Goal: Transaction & Acquisition: Obtain resource

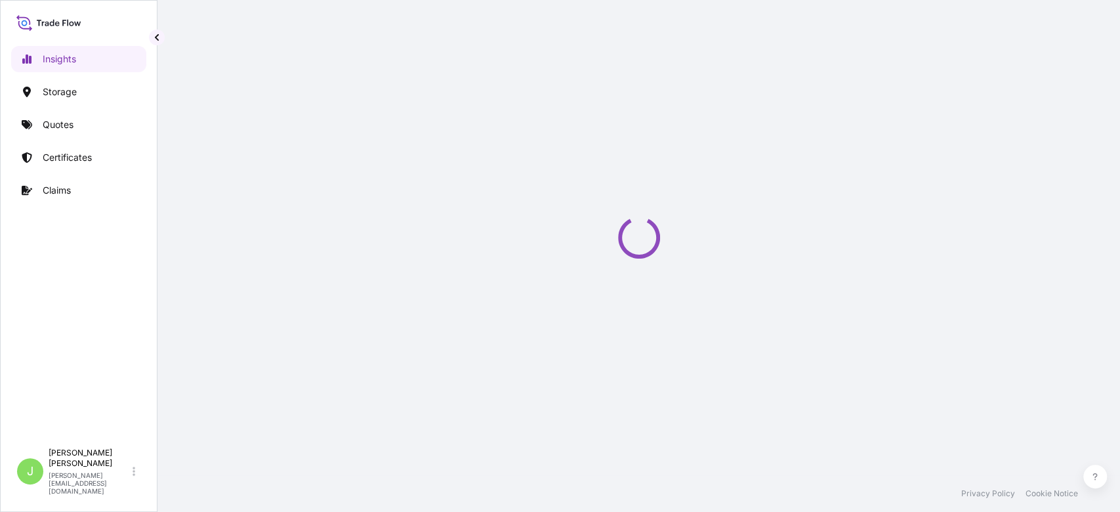
select select "2025"
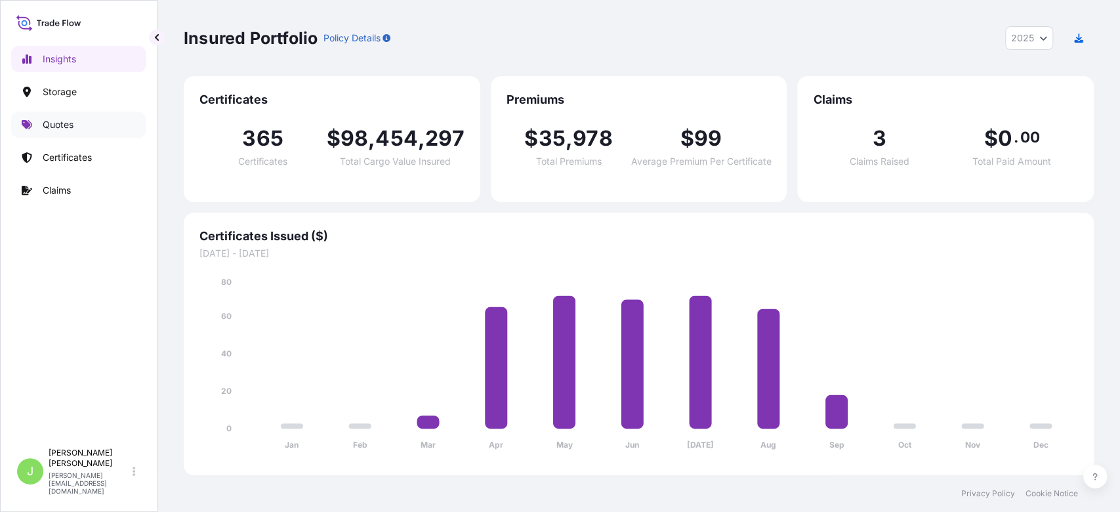
click at [63, 129] on p "Quotes" at bounding box center [58, 124] width 31 height 13
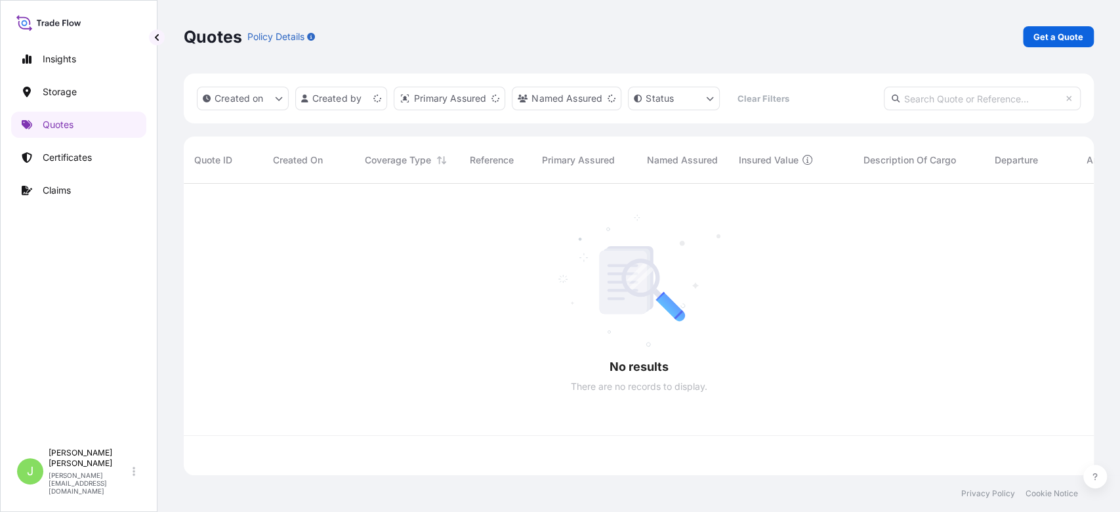
scroll to position [285, 896]
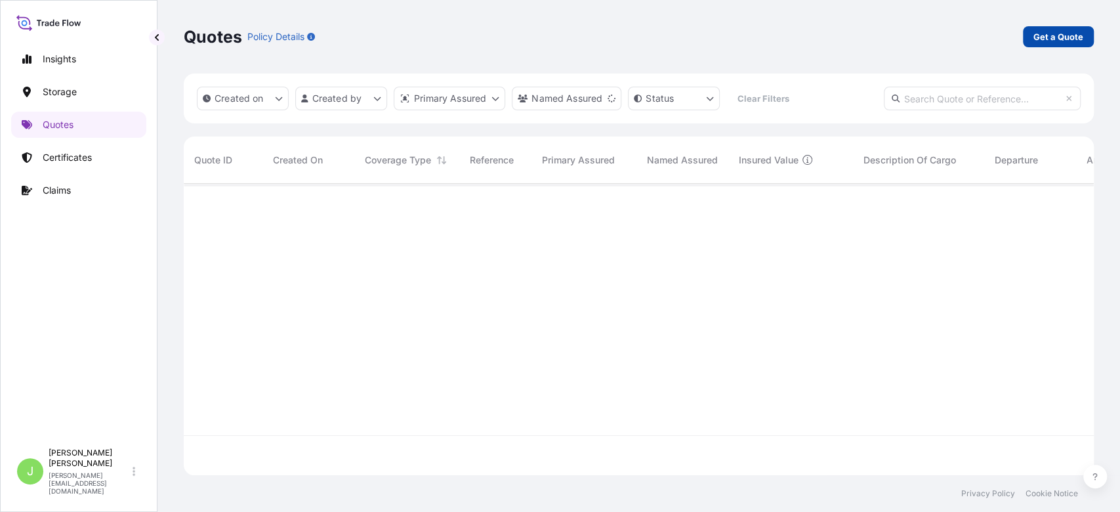
click at [1027, 43] on link "Get a Quote" at bounding box center [1058, 36] width 71 height 21
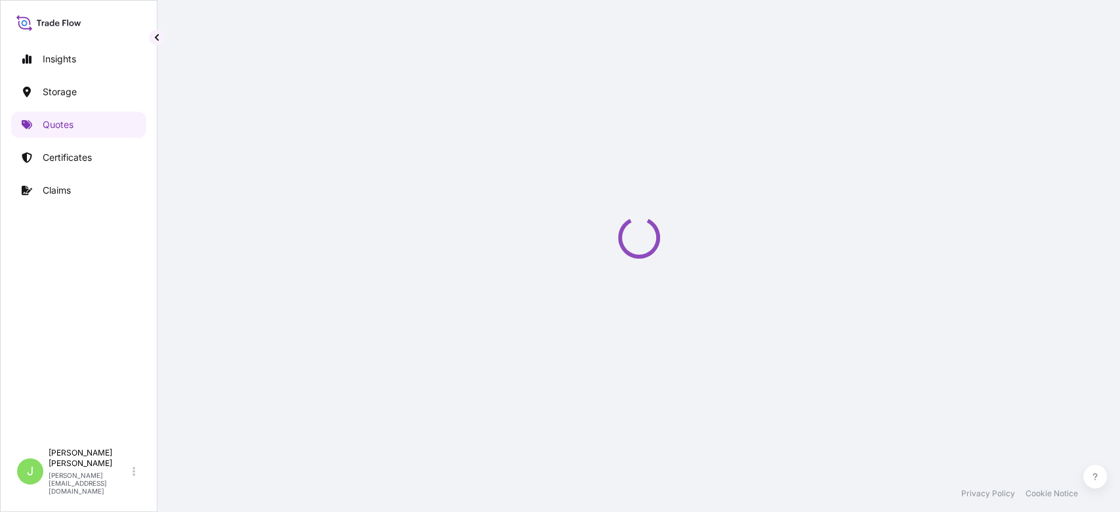
select select "Water"
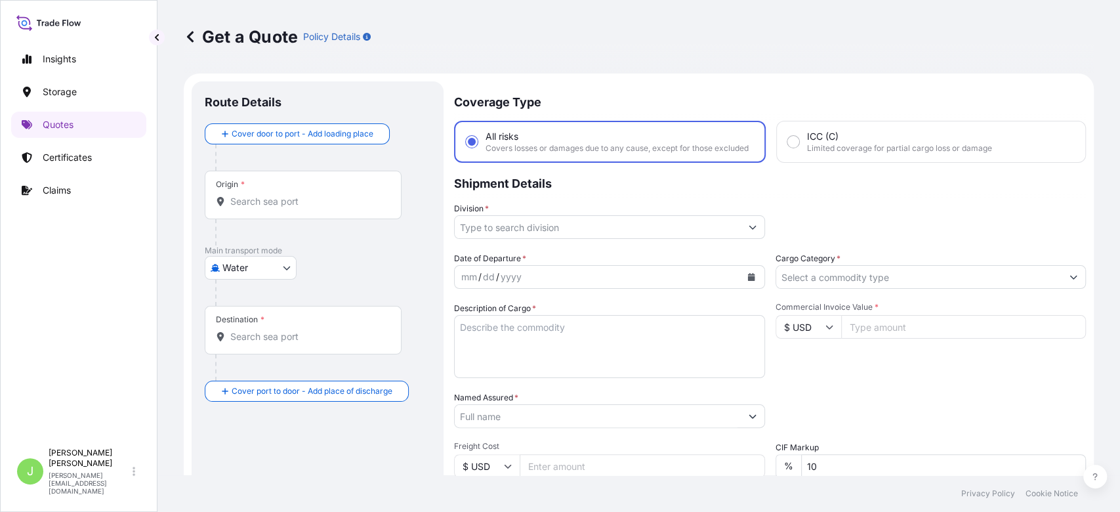
scroll to position [21, 0]
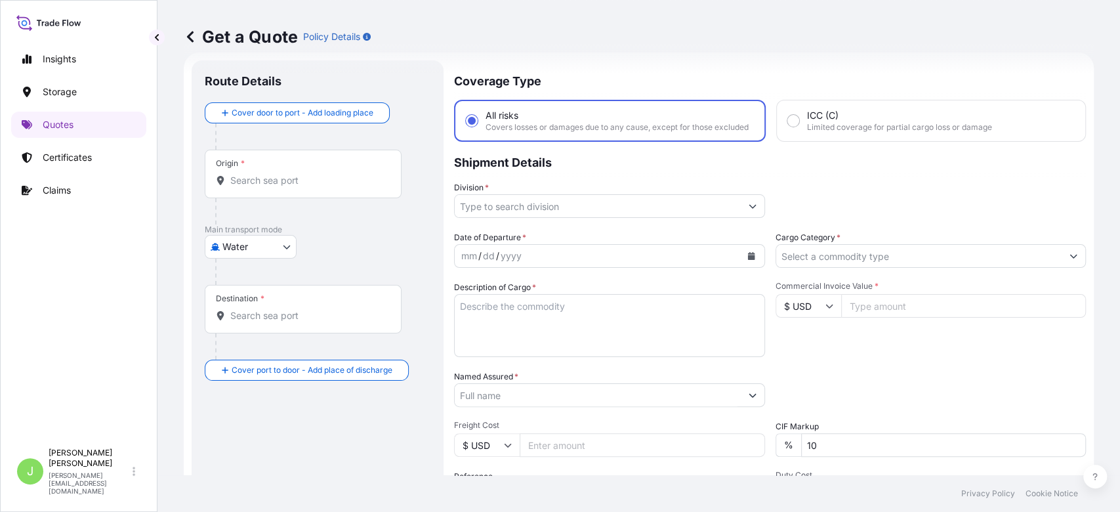
click at [343, 192] on div "Origin *" at bounding box center [303, 174] width 197 height 49
click at [343, 187] on input "Origin *" at bounding box center [307, 180] width 155 height 13
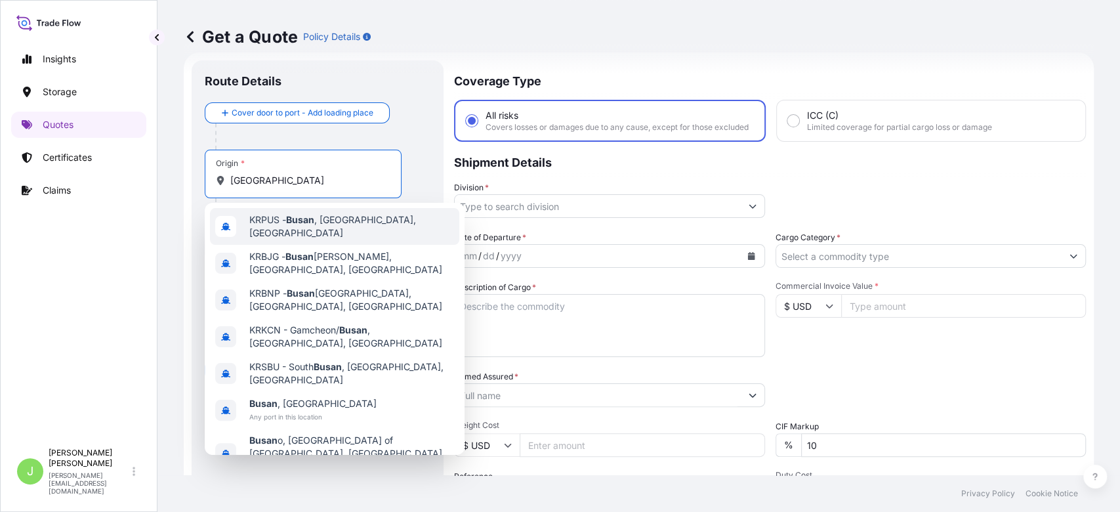
click at [335, 220] on span "KRPUS - [GEOGRAPHIC_DATA] , [GEOGRAPHIC_DATA], [GEOGRAPHIC_DATA]" at bounding box center [351, 226] width 205 height 26
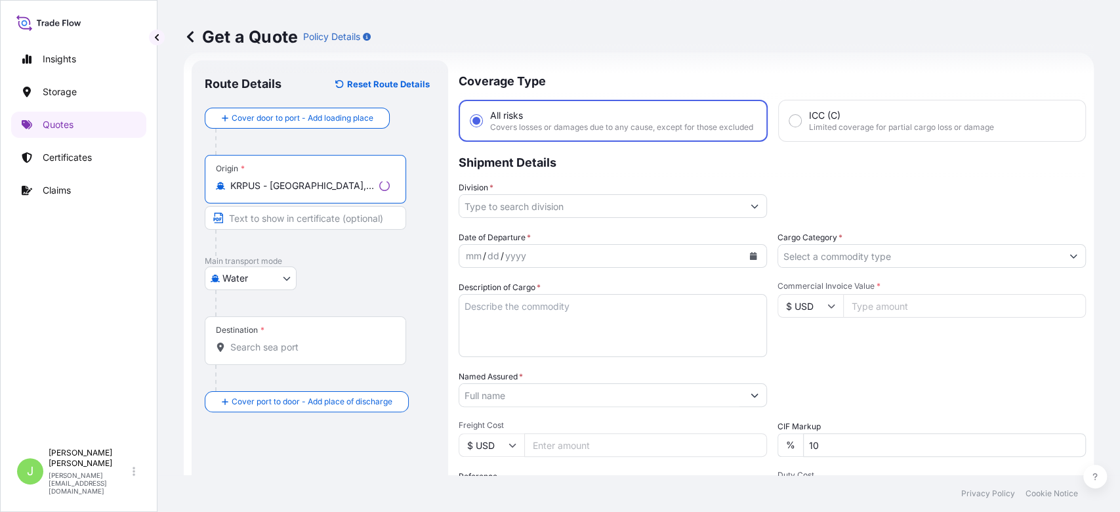
type input "KRPUS - [GEOGRAPHIC_DATA], [GEOGRAPHIC_DATA], [GEOGRAPHIC_DATA]"
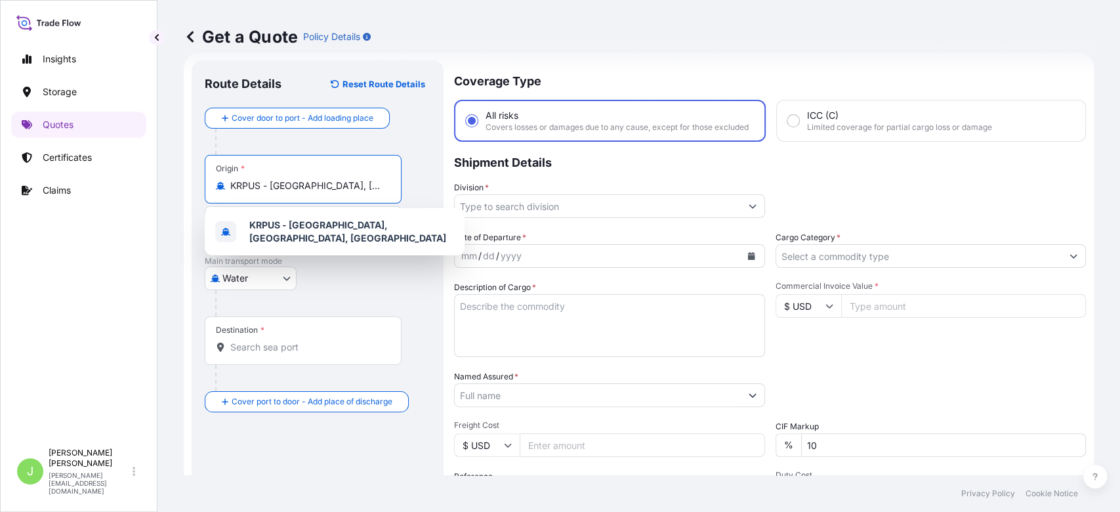
click at [298, 346] on input "Destination *" at bounding box center [307, 346] width 155 height 13
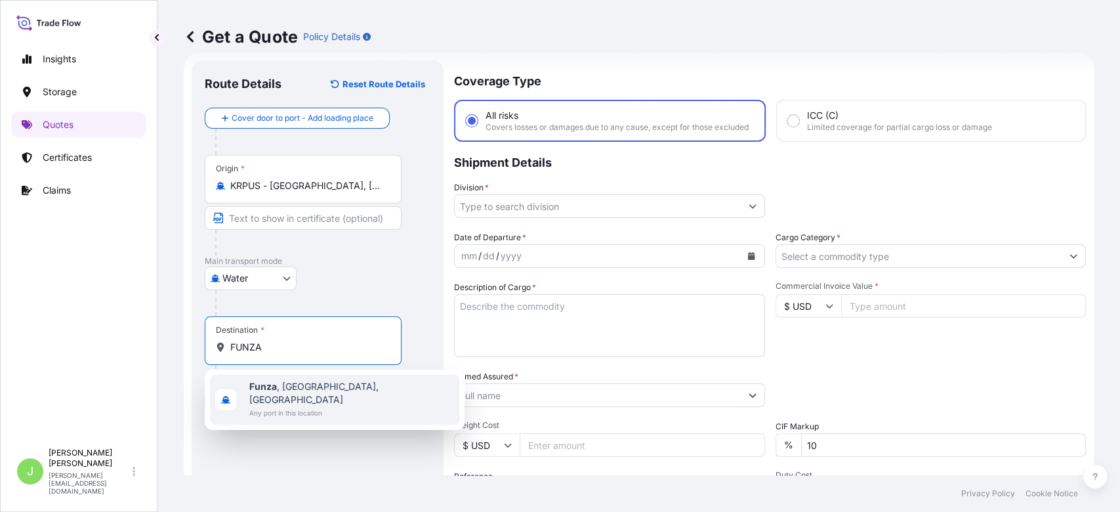
click at [281, 406] on span "Any port in this location" at bounding box center [351, 412] width 205 height 13
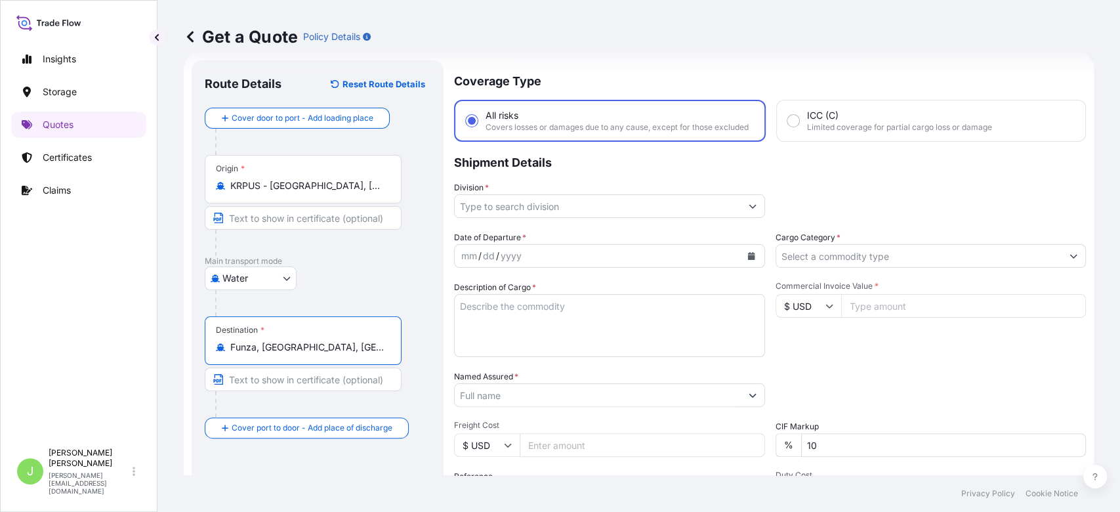
type input "Funza, [GEOGRAPHIC_DATA], [GEOGRAPHIC_DATA]"
click at [588, 215] on input "Division *" at bounding box center [598, 206] width 286 height 24
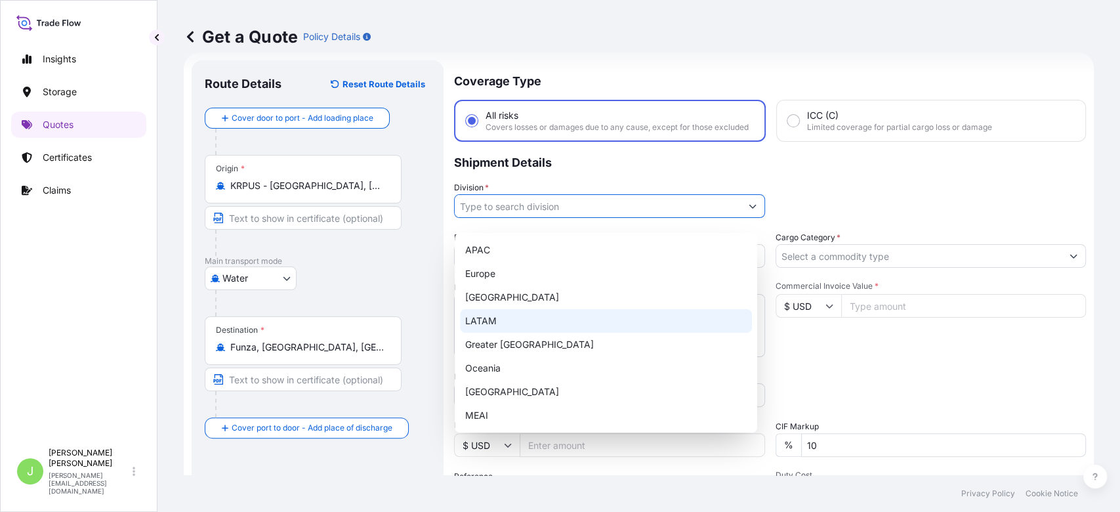
click at [500, 323] on div "LATAM" at bounding box center [606, 321] width 292 height 24
type input "LATAM"
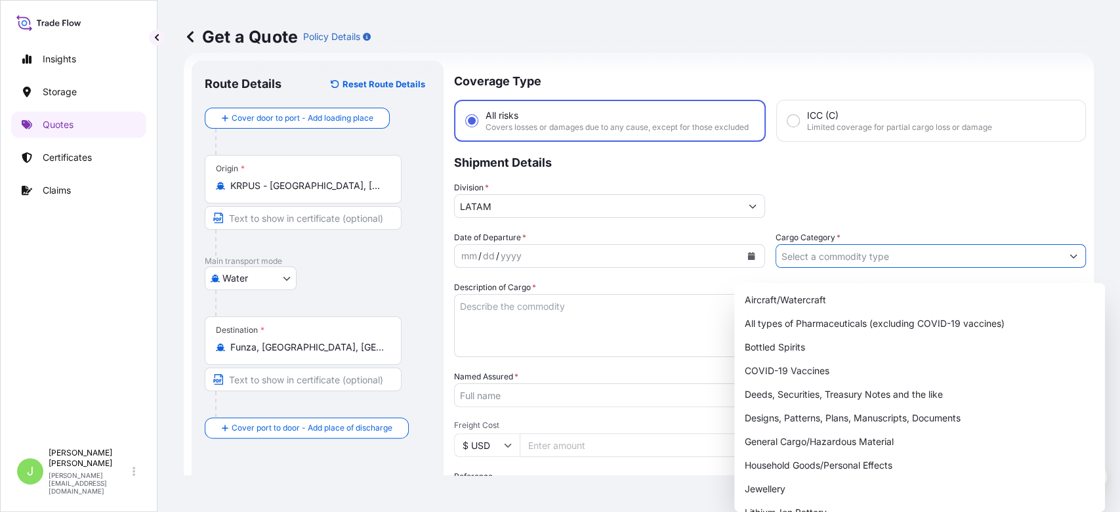
click at [860, 260] on input "Cargo Category *" at bounding box center [919, 256] width 286 height 24
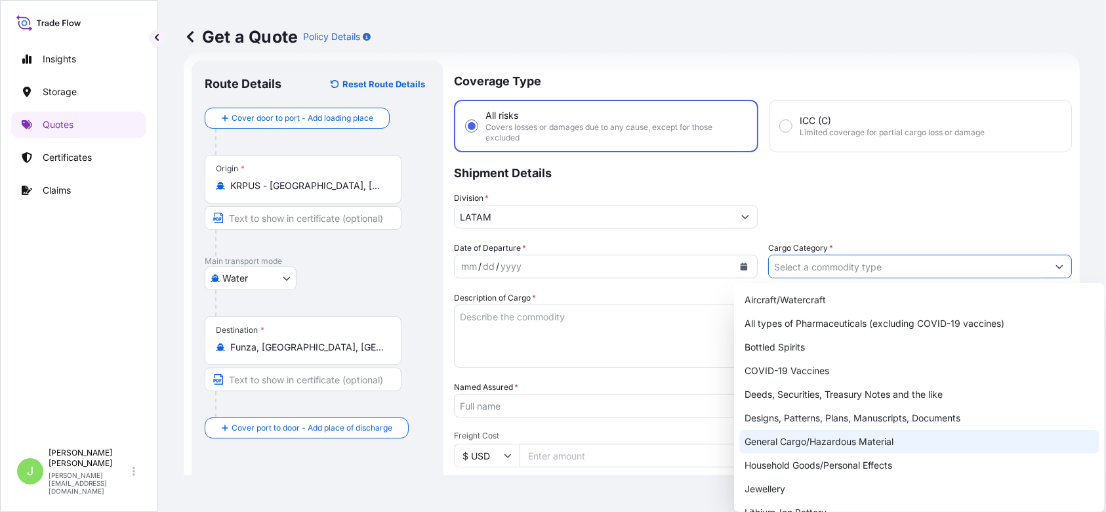
click at [798, 433] on div "General Cargo/Hazardous Material" at bounding box center [919, 442] width 360 height 24
type input "General Cargo/Hazardous Material"
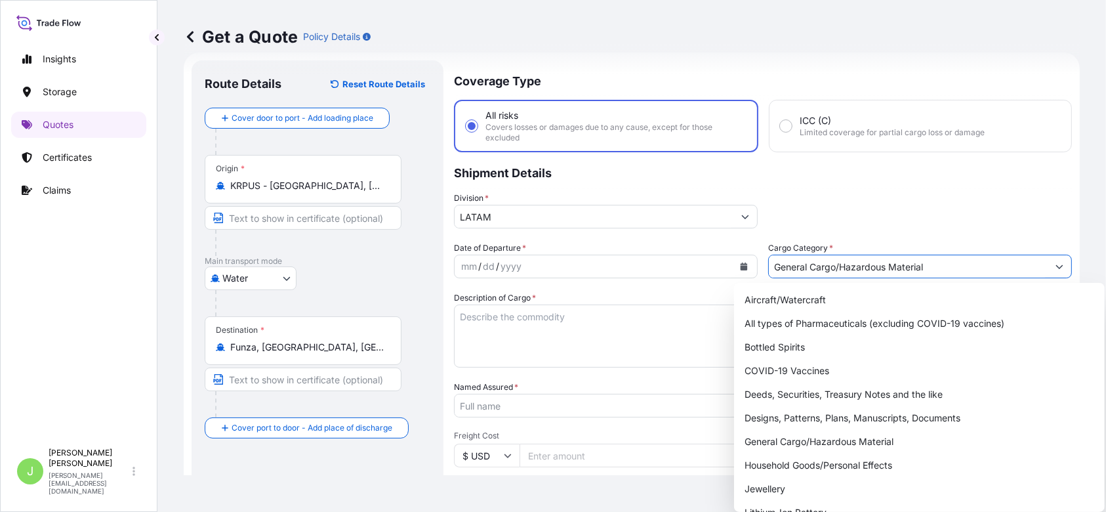
click at [733, 256] on button "Calendar" at bounding box center [743, 266] width 21 height 21
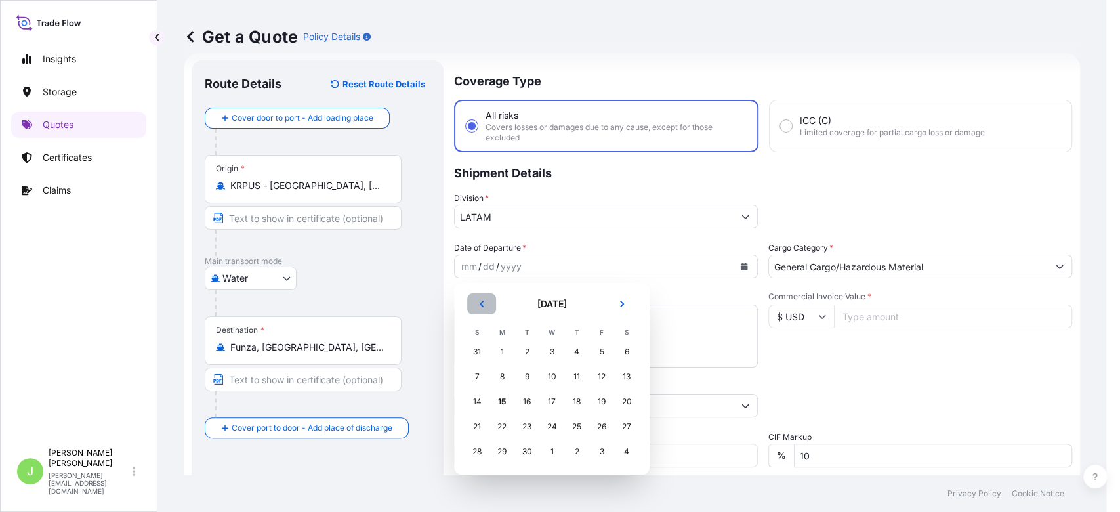
click at [482, 309] on button "Previous" at bounding box center [481, 303] width 29 height 21
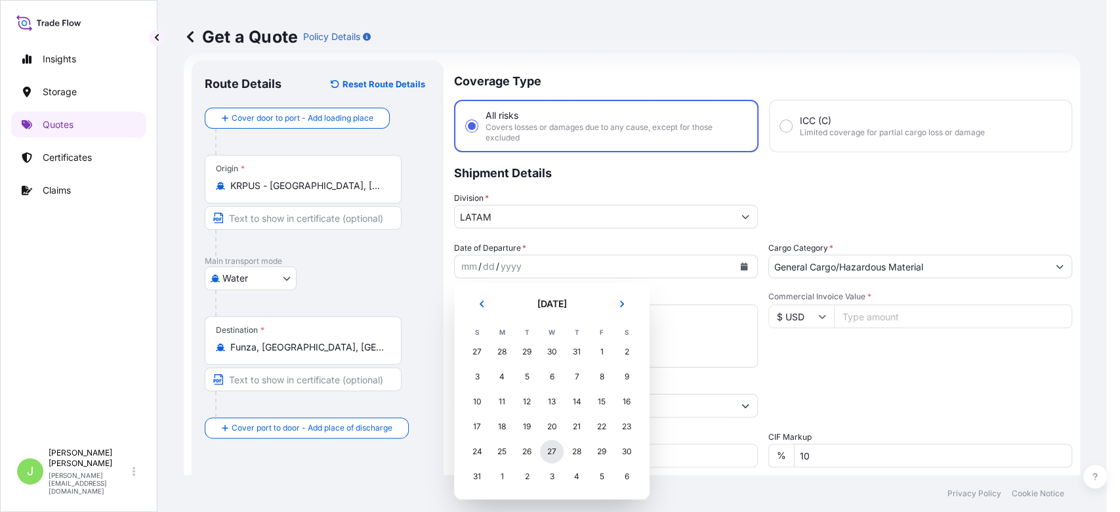
click at [547, 456] on div "27" at bounding box center [552, 452] width 24 height 24
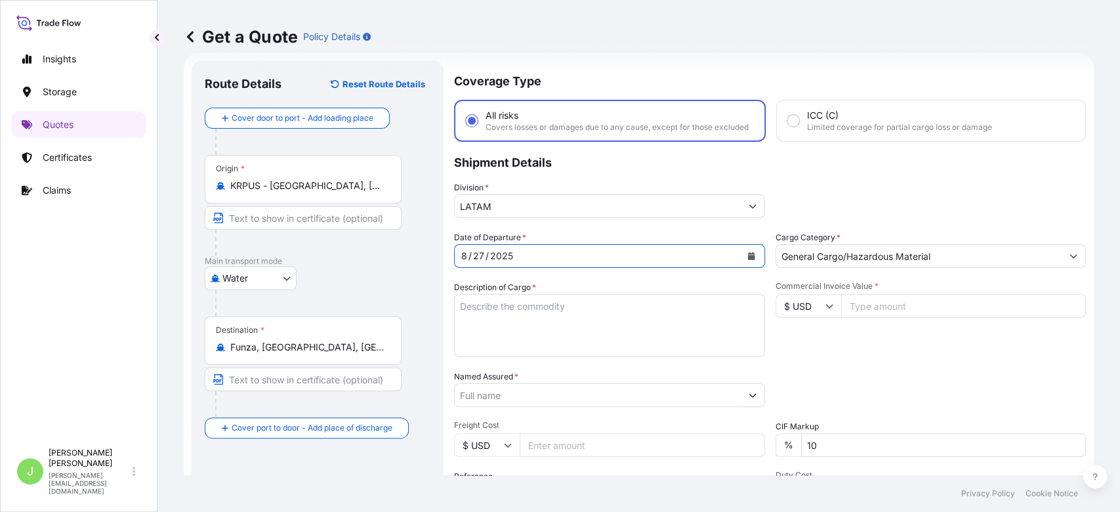
click at [525, 320] on textarea "Description of Cargo *" at bounding box center [609, 325] width 311 height 63
paste textarea "POLYESTER WINDOW FILM PS SR"
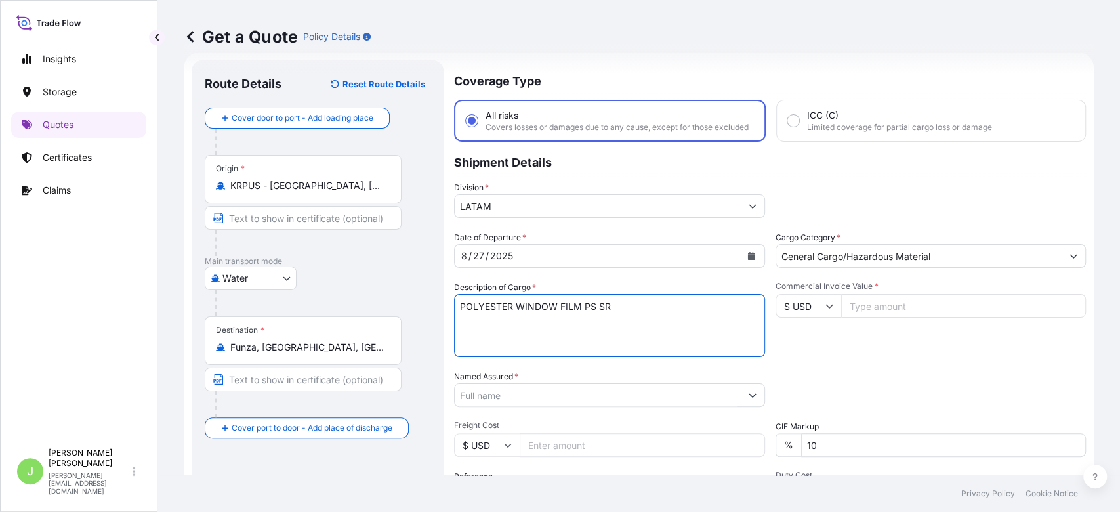
type textarea "POLYESTER WINDOW FILM PS SR"
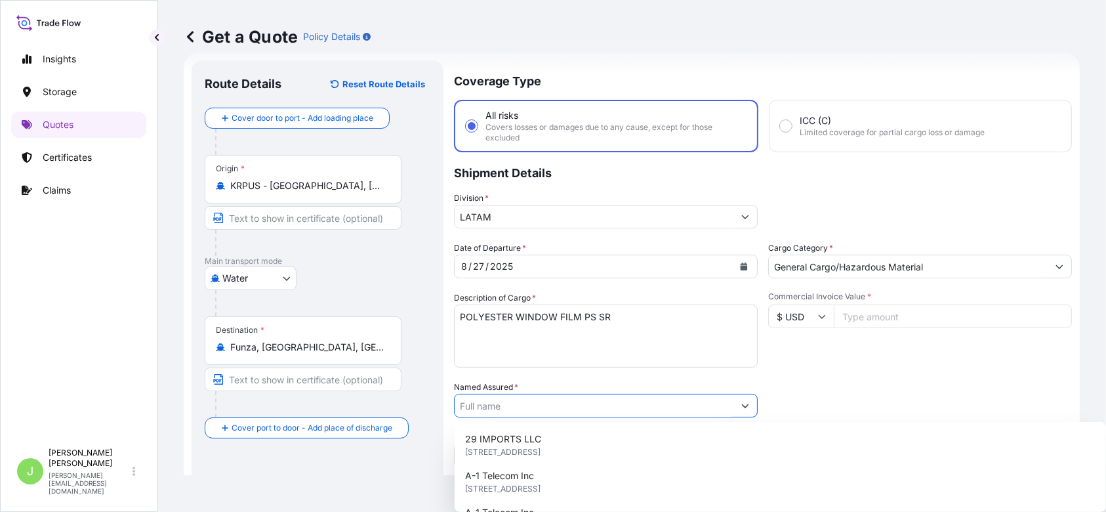
click at [506, 407] on input "Named Assured *" at bounding box center [594, 406] width 279 height 24
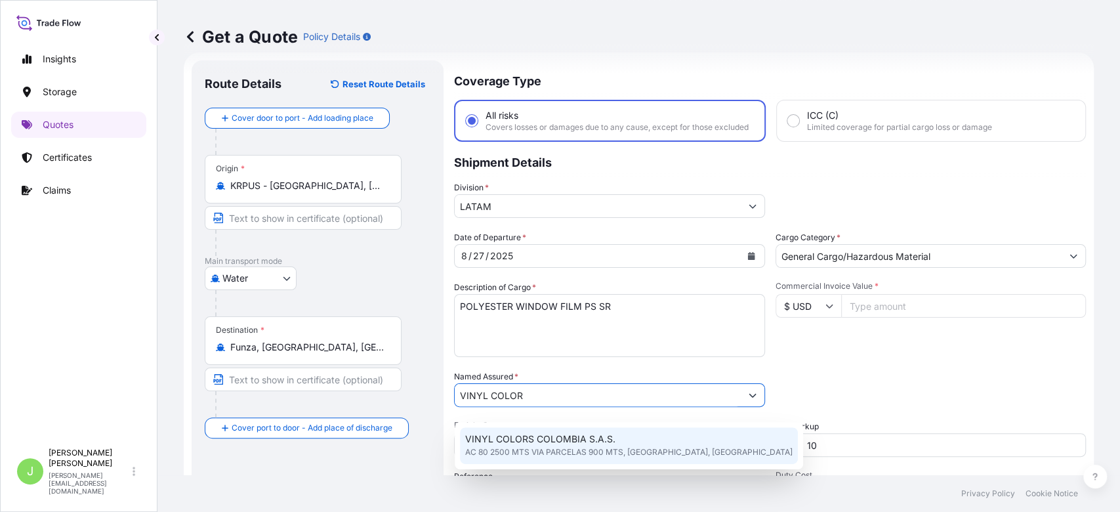
click at [543, 436] on span "VINYL COLORS COLOMBIA S.A.S." at bounding box center [540, 438] width 150 height 13
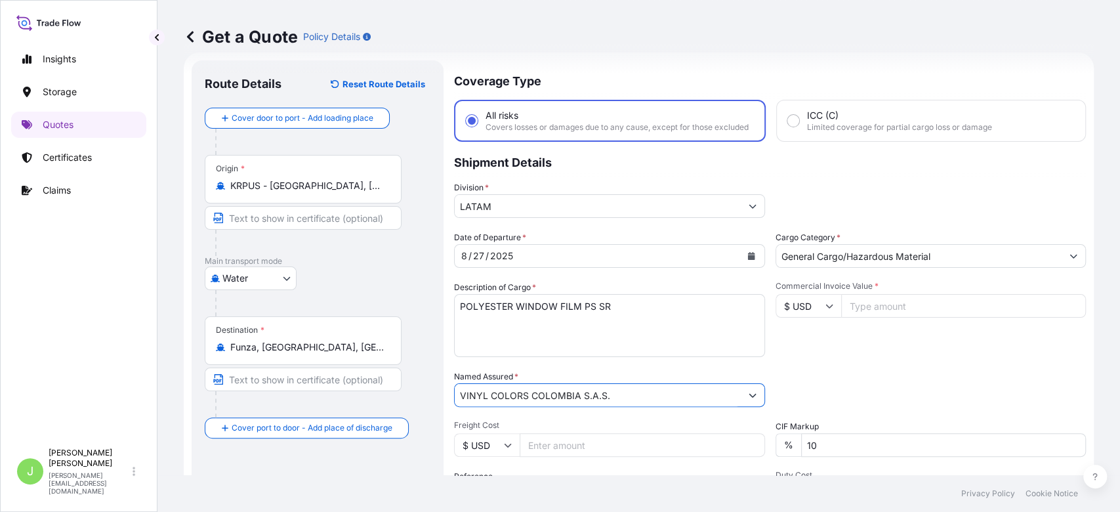
type input "VINYL COLORS COLOMBIA S.A.S."
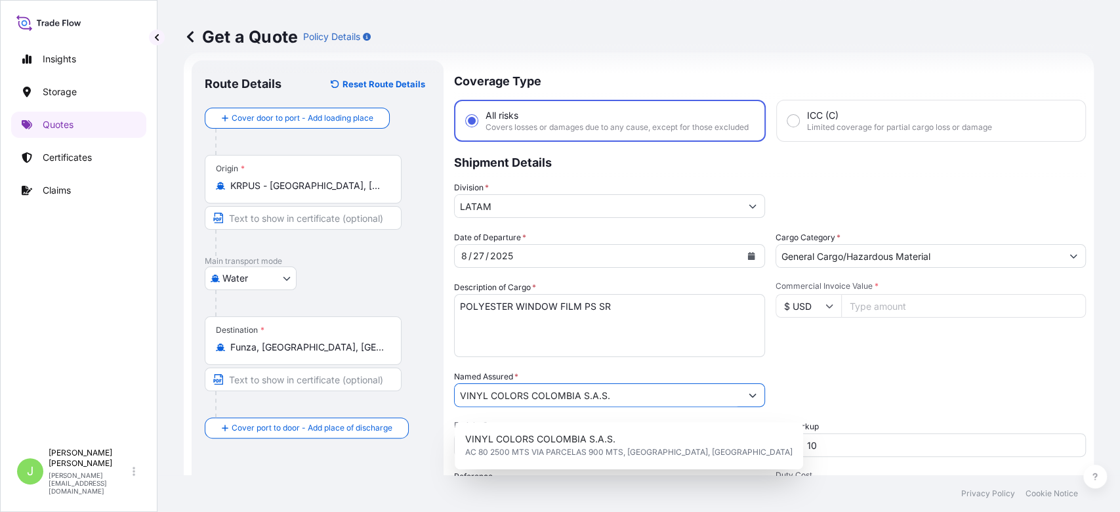
click at [775, 384] on div "Packing Category Type to search a container mode Please select a primary mode o…" at bounding box center [930, 388] width 311 height 37
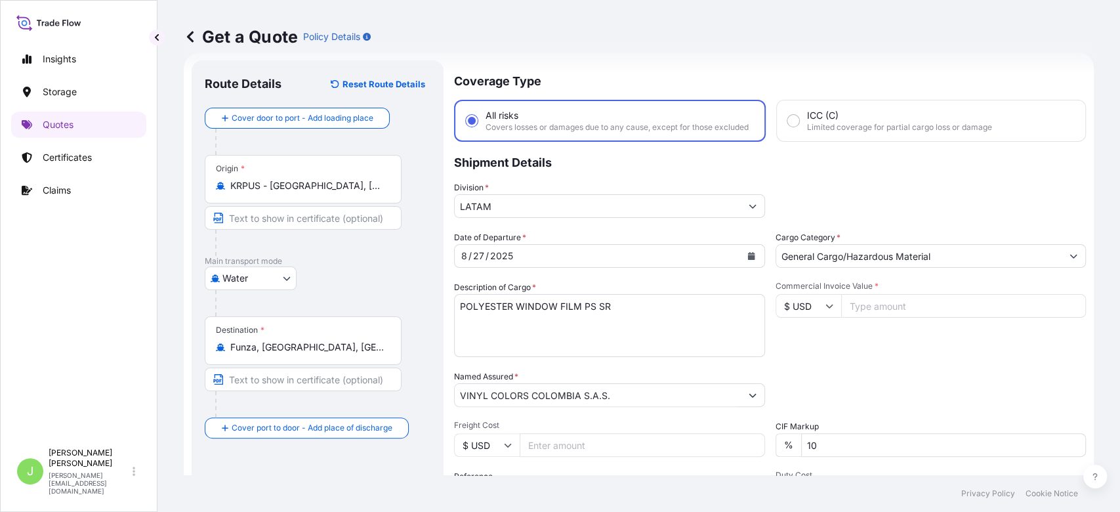
scroll to position [218, 0]
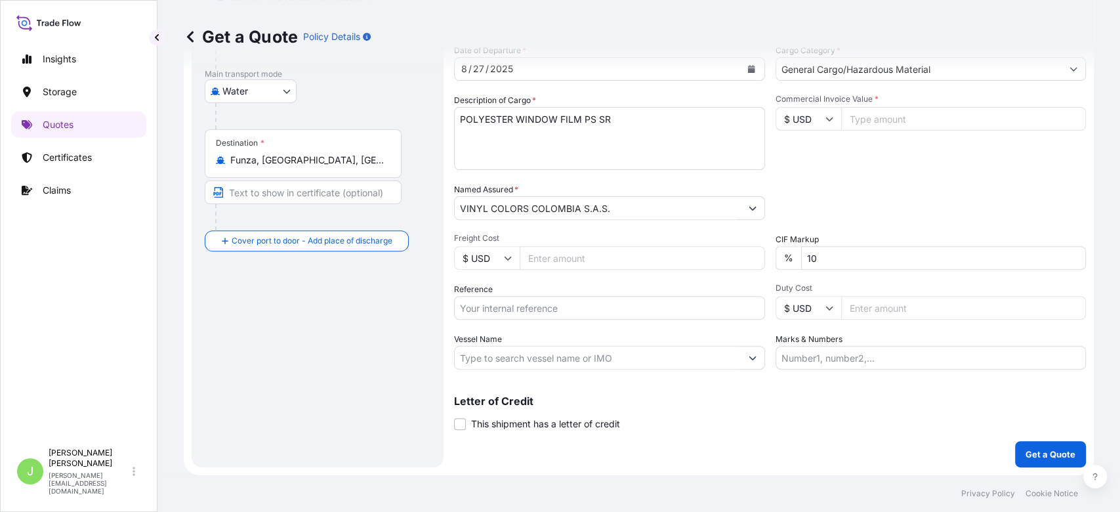
click at [566, 258] on input "Freight Cost" at bounding box center [642, 258] width 245 height 24
type input "2500"
click at [551, 303] on input "Reference" at bounding box center [609, 308] width 311 height 24
paste input "CO4031151509"
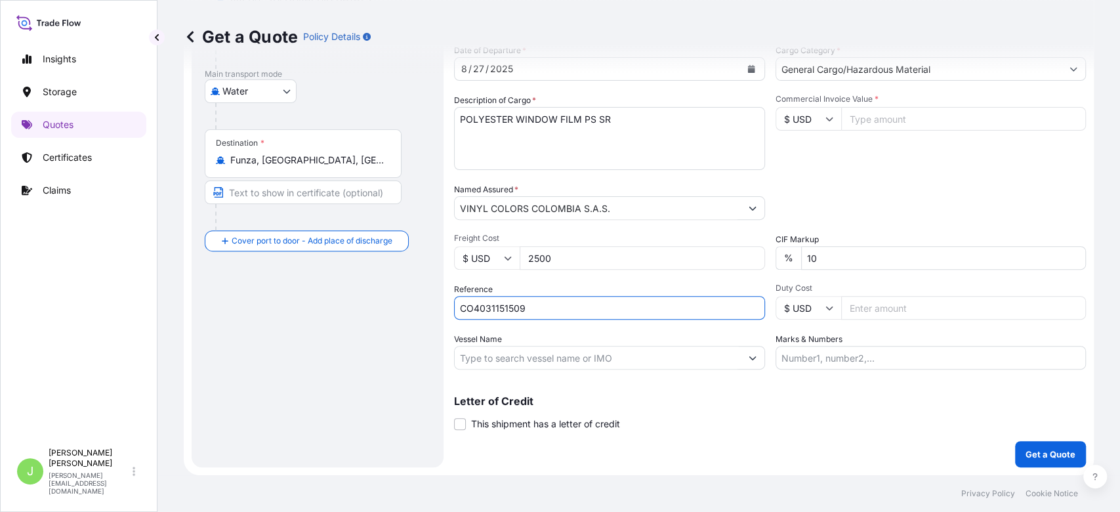
type input "CO4031151509"
click at [611, 356] on input "Vessel Name" at bounding box center [598, 358] width 286 height 24
paste input "WAN HAI 612 Voyage No : E083"
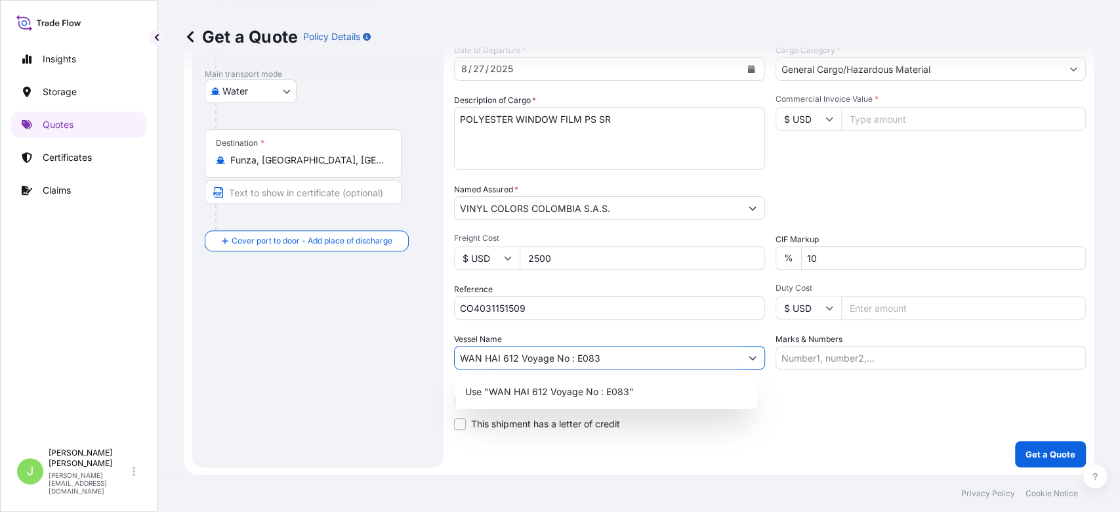
click at [574, 361] on input "WAN HAI 612 Voyage No : E083" at bounding box center [598, 358] width 286 height 24
click at [583, 392] on p "Use "WAN HAI 612 // E083"" at bounding box center [526, 391] width 122 height 13
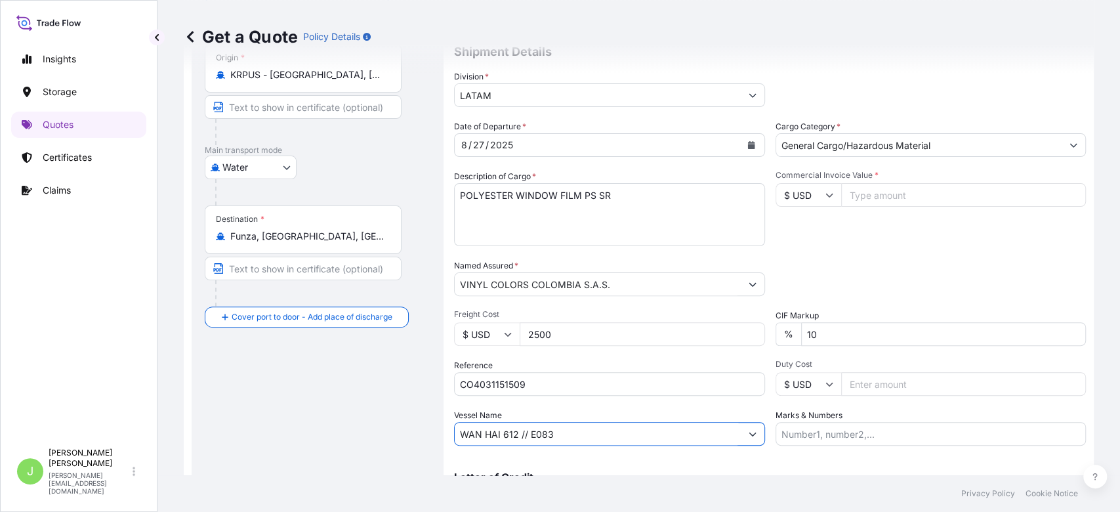
scroll to position [133, 0]
type input "WAN HAI 612 // E083"
click at [877, 206] on input "Commercial Invoice Value *" at bounding box center [963, 194] width 245 height 24
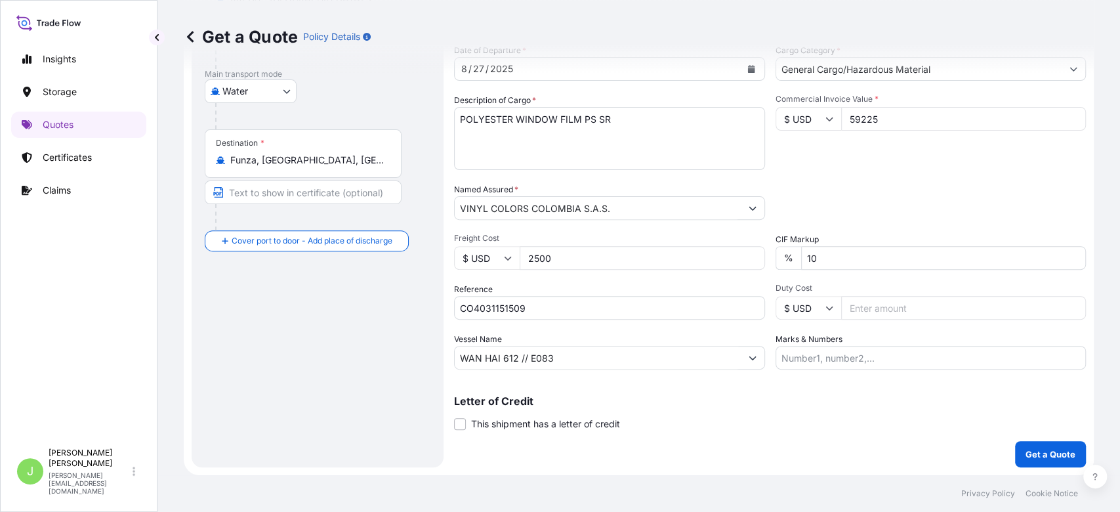
type input "59225"
click at [843, 352] on input "Marks & Numbers" at bounding box center [930, 358] width 311 height 24
click at [775, 352] on input "VENTA DE" at bounding box center [930, 358] width 311 height 24
paste input "KR1001010565"
click at [907, 357] on input "KR1001010565 // VENTA DE" at bounding box center [930, 358] width 311 height 24
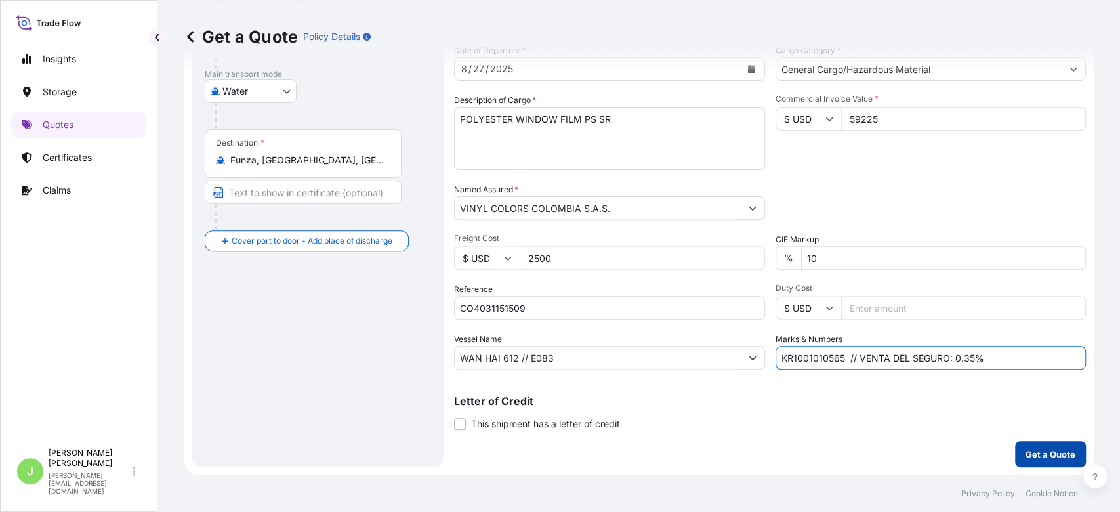
type input "KR1001010565 // VENTA DEL SEGURO: 0.35%"
click at [1052, 451] on p "Get a Quote" at bounding box center [1050, 453] width 50 height 13
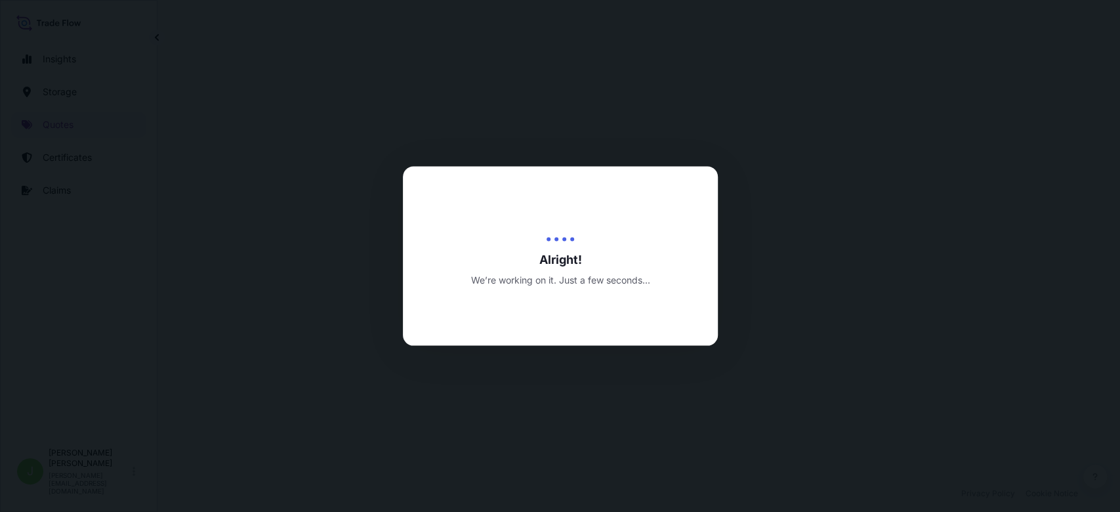
select select "Water"
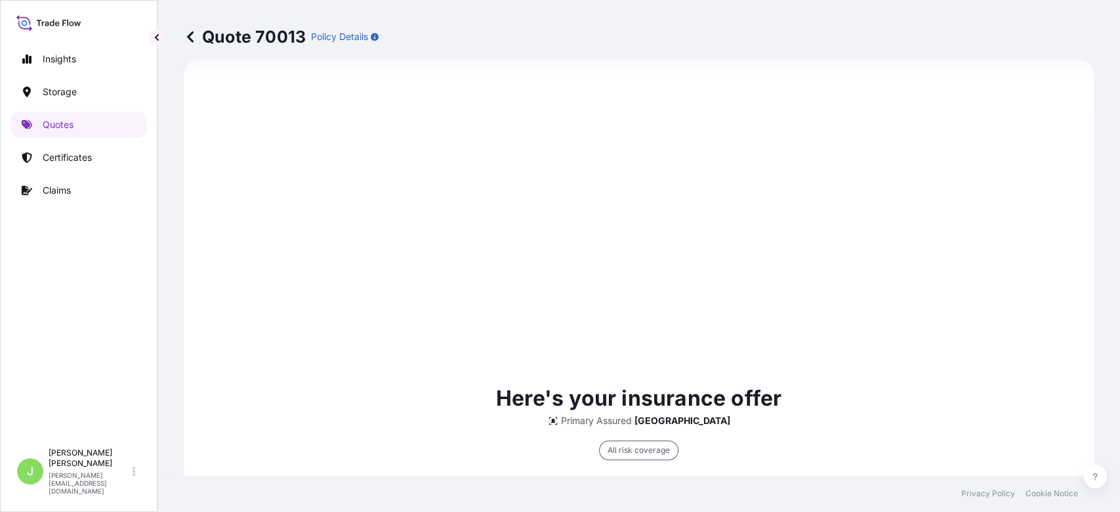
scroll to position [640, 0]
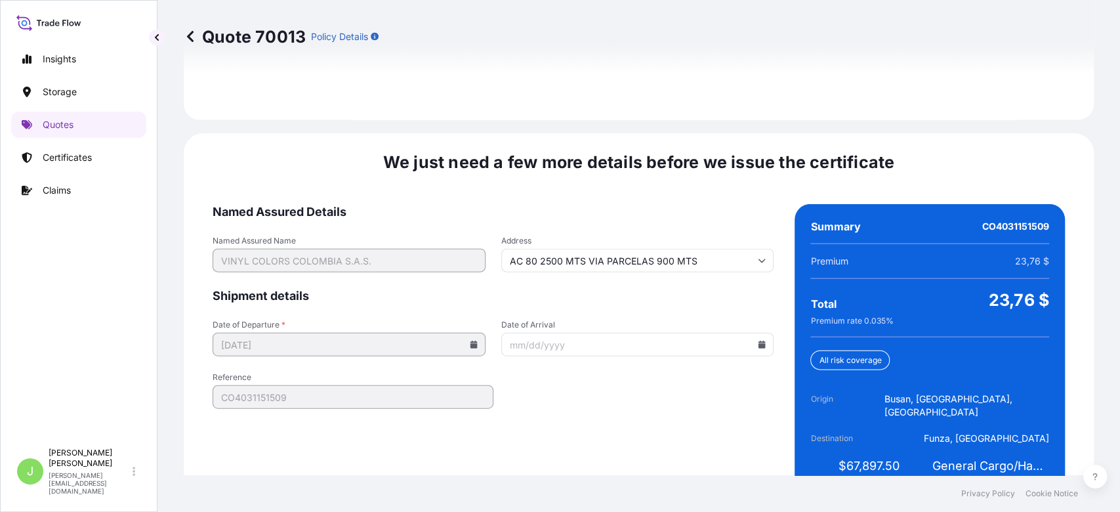
scroll to position [1994, 0]
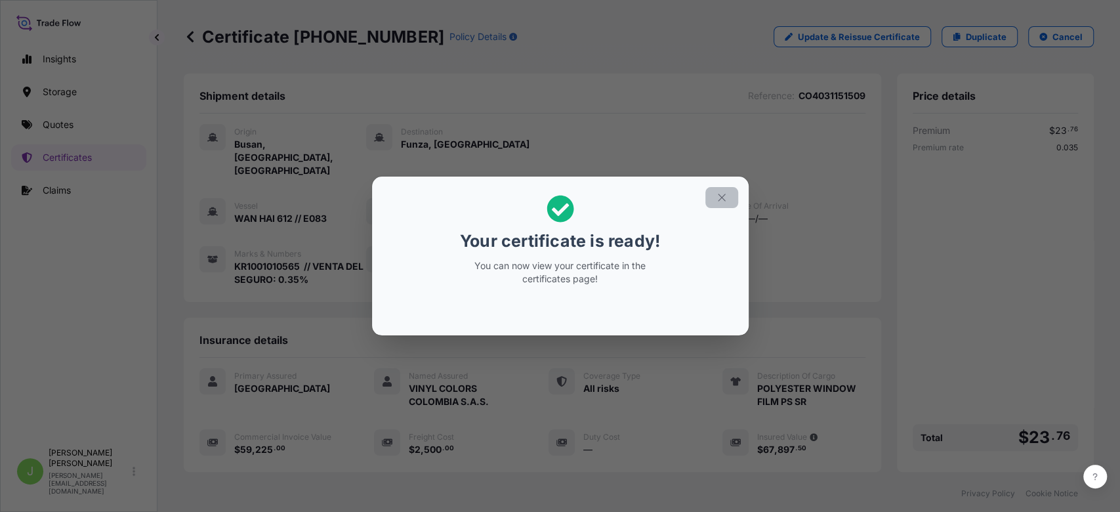
click at [720, 204] on button "button" at bounding box center [721, 197] width 33 height 21
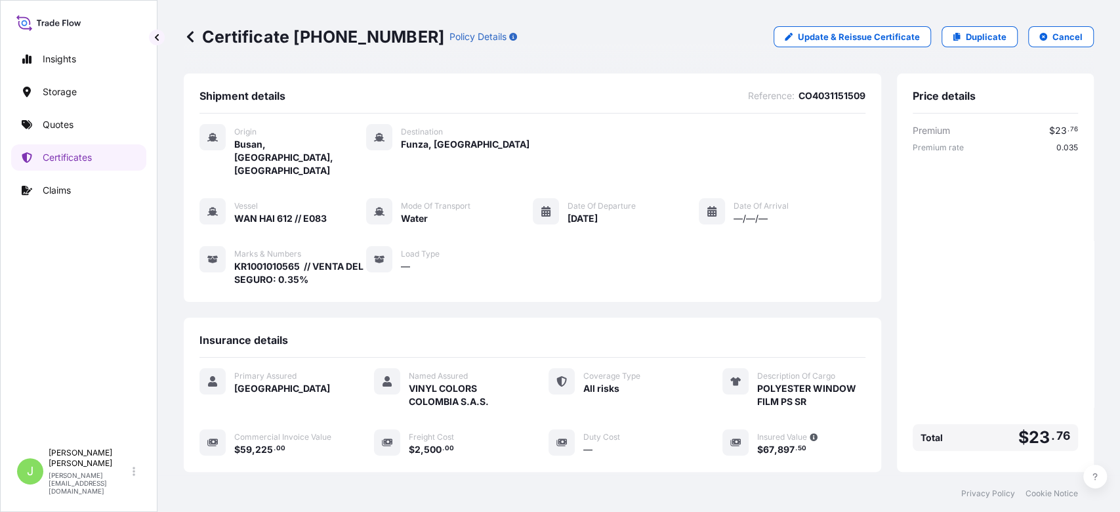
click at [247, 45] on p "Certificate [PHONE_NUMBER]" at bounding box center [314, 36] width 260 height 21
copy p "Certificate [PHONE_NUMBER]"
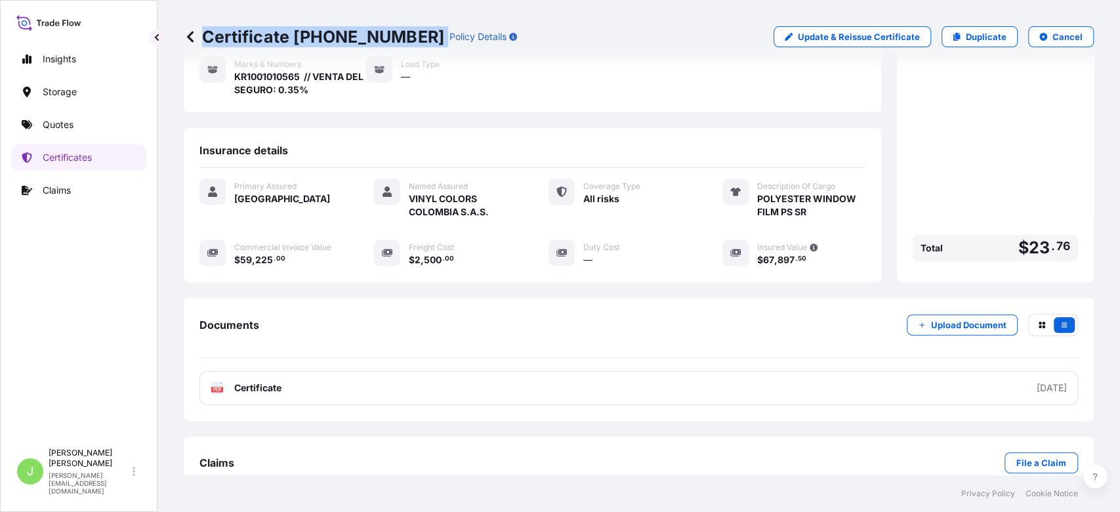
scroll to position [188, 0]
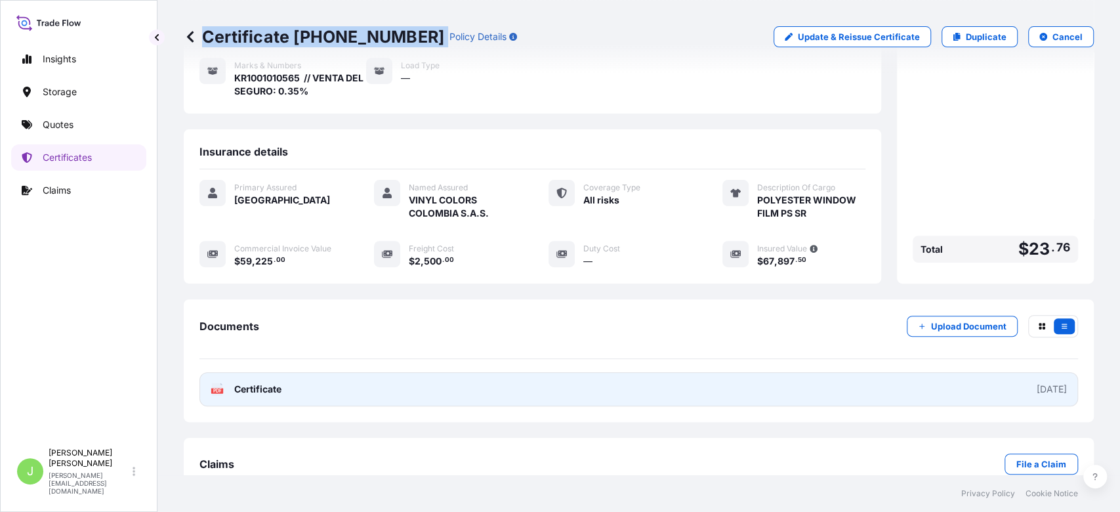
click at [299, 372] on link "PDF Certificate [DATE]" at bounding box center [638, 389] width 878 height 34
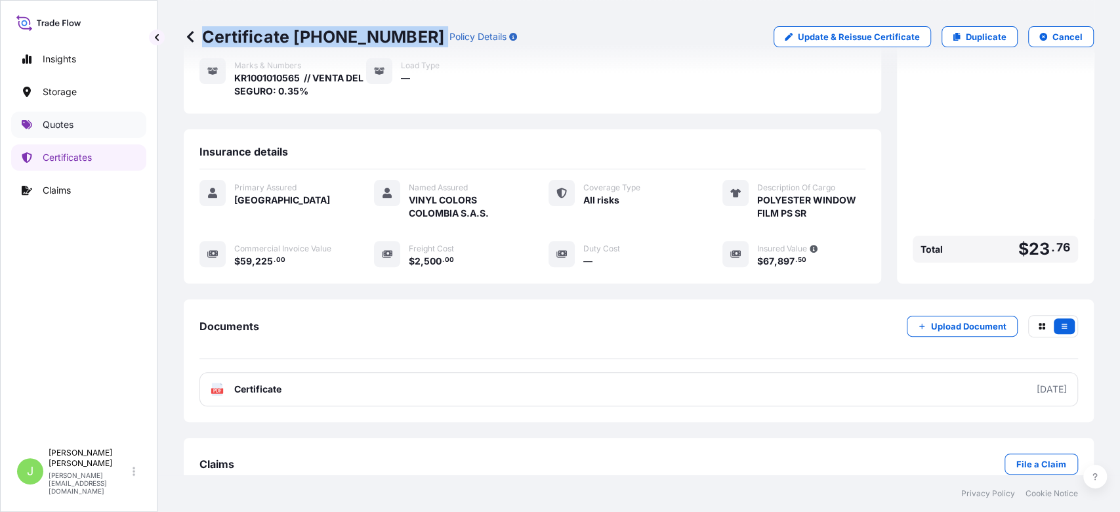
click at [67, 129] on p "Quotes" at bounding box center [58, 124] width 31 height 13
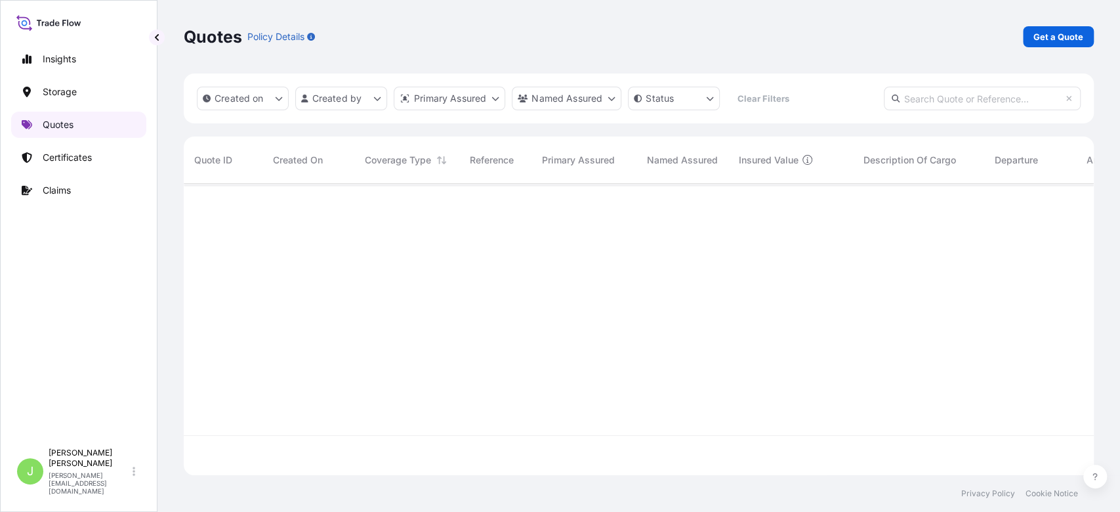
scroll to position [285, 896]
click at [1041, 36] on p "Get a Quote" at bounding box center [1058, 36] width 50 height 13
select select "Water"
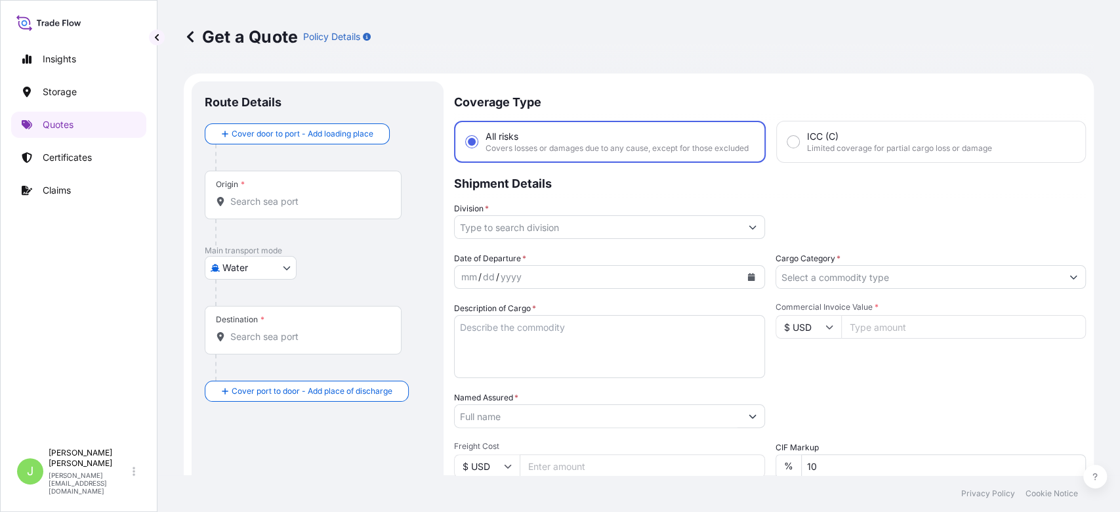
scroll to position [21, 0]
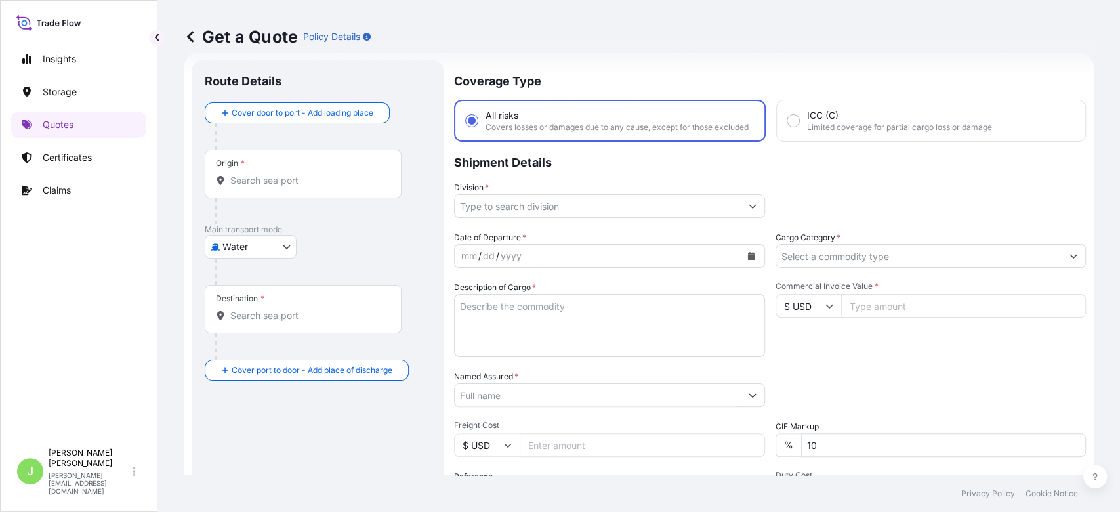
click at [382, 182] on input "Origin *" at bounding box center [307, 180] width 155 height 13
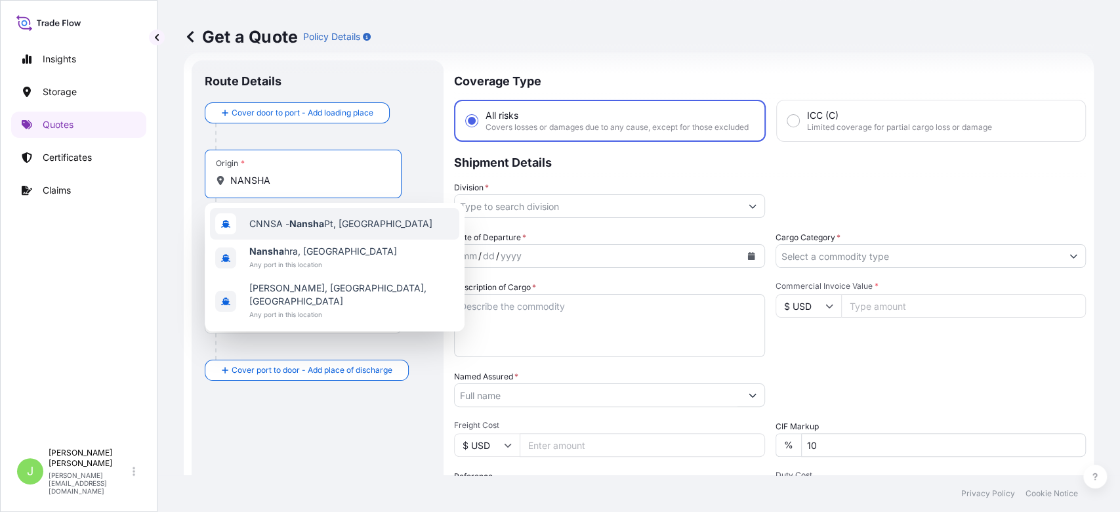
click at [338, 224] on span "CNNSA - Nansha Pt, [GEOGRAPHIC_DATA]" at bounding box center [340, 223] width 183 height 13
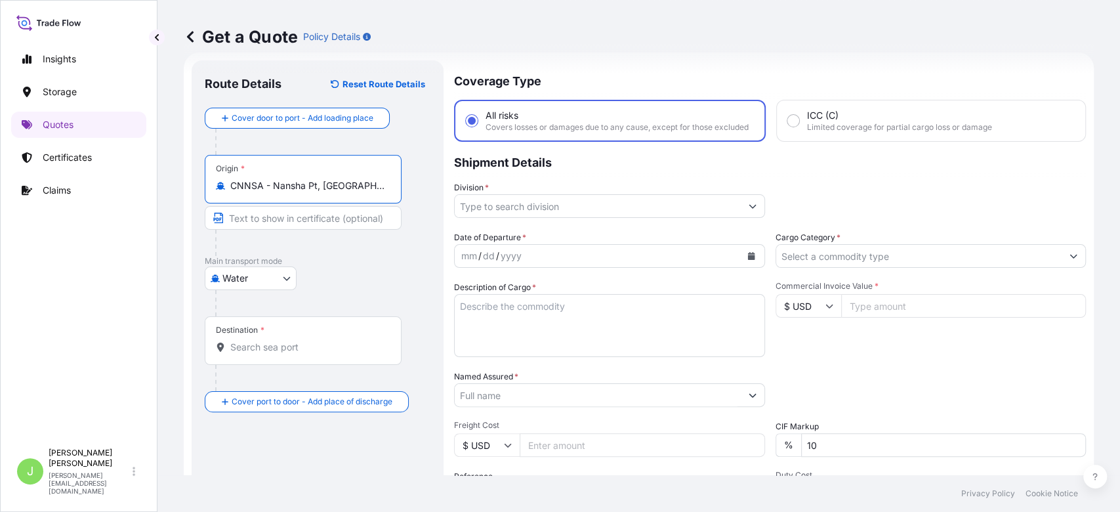
type input "CNNSA - Nansha Pt, [GEOGRAPHIC_DATA]"
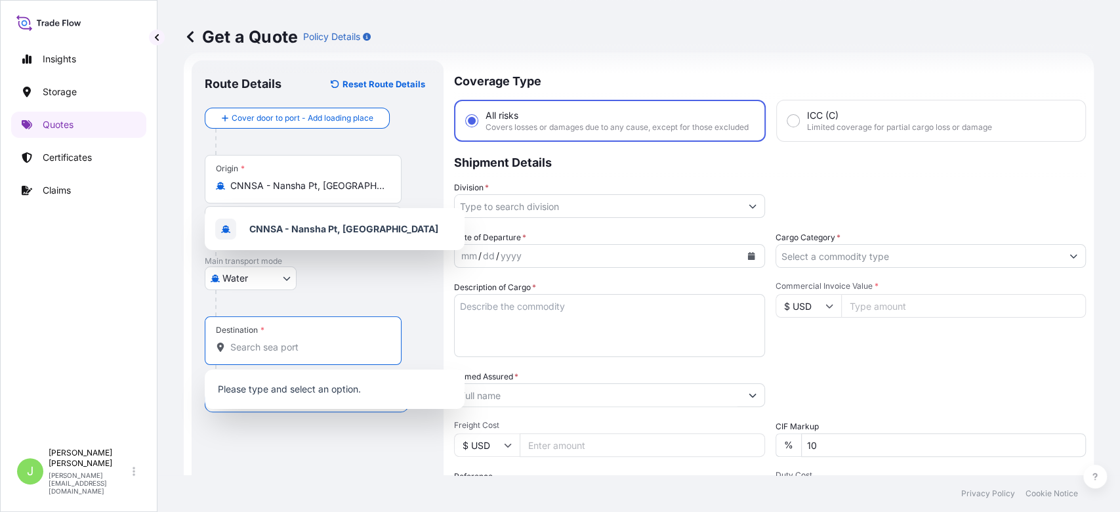
click at [339, 345] on input "Destination *" at bounding box center [307, 346] width 155 height 13
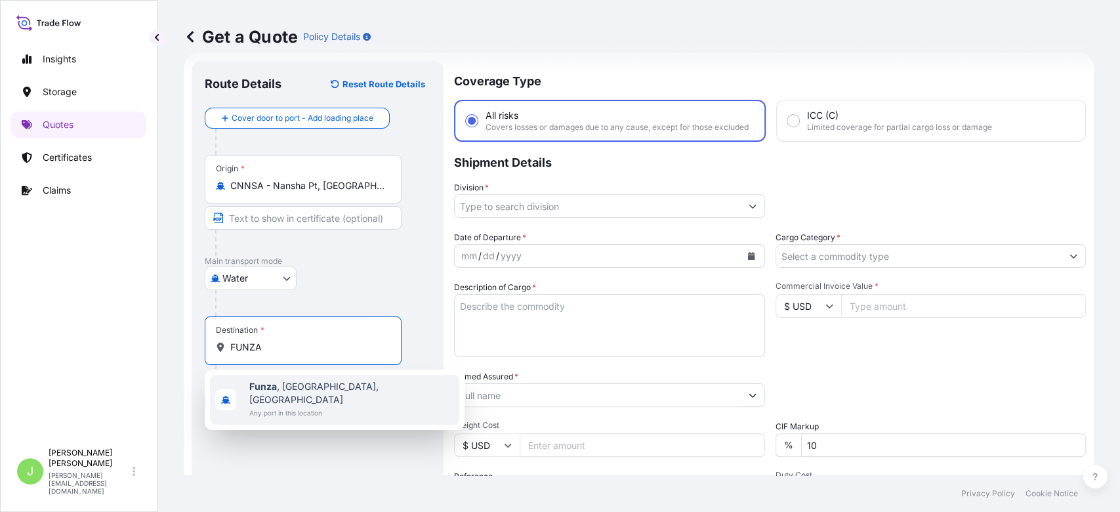
click at [322, 390] on span "Funza , [GEOGRAPHIC_DATA], [GEOGRAPHIC_DATA]" at bounding box center [351, 393] width 205 height 26
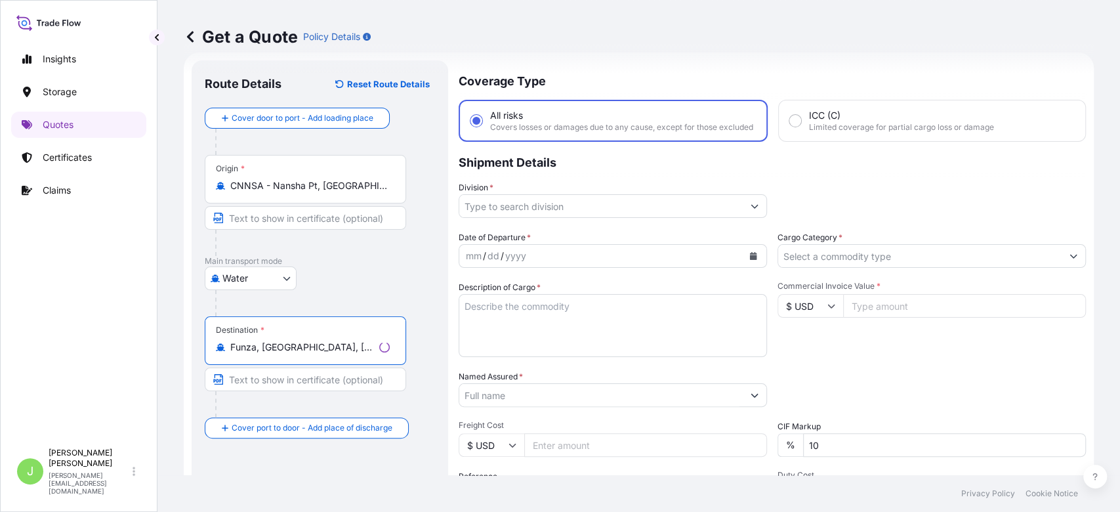
type input "Funza, [GEOGRAPHIC_DATA], [GEOGRAPHIC_DATA]"
click at [536, 204] on div at bounding box center [613, 206] width 308 height 24
click at [534, 215] on input "Division *" at bounding box center [600, 206] width 283 height 24
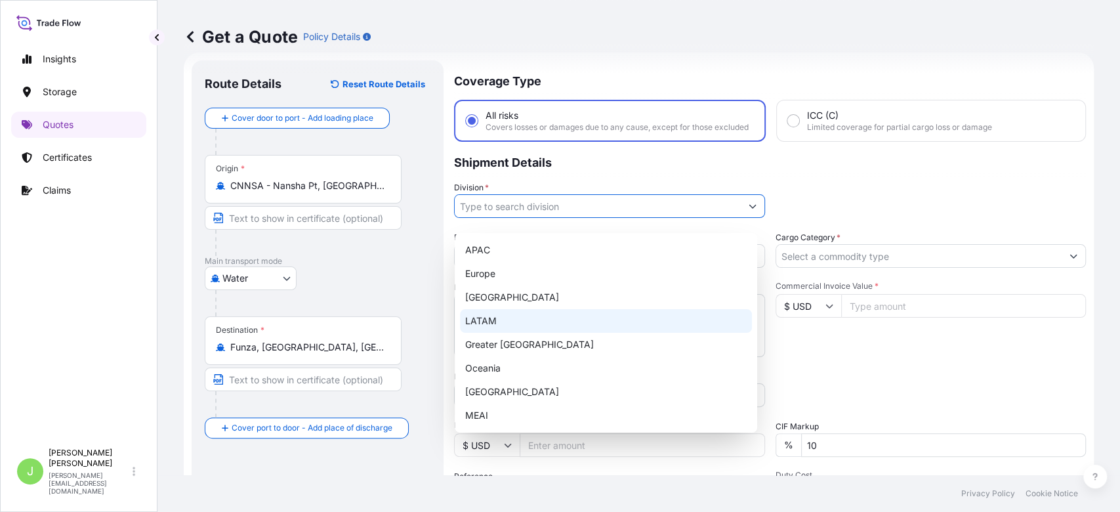
click at [512, 315] on div "LATAM" at bounding box center [606, 321] width 292 height 24
type input "LATAM"
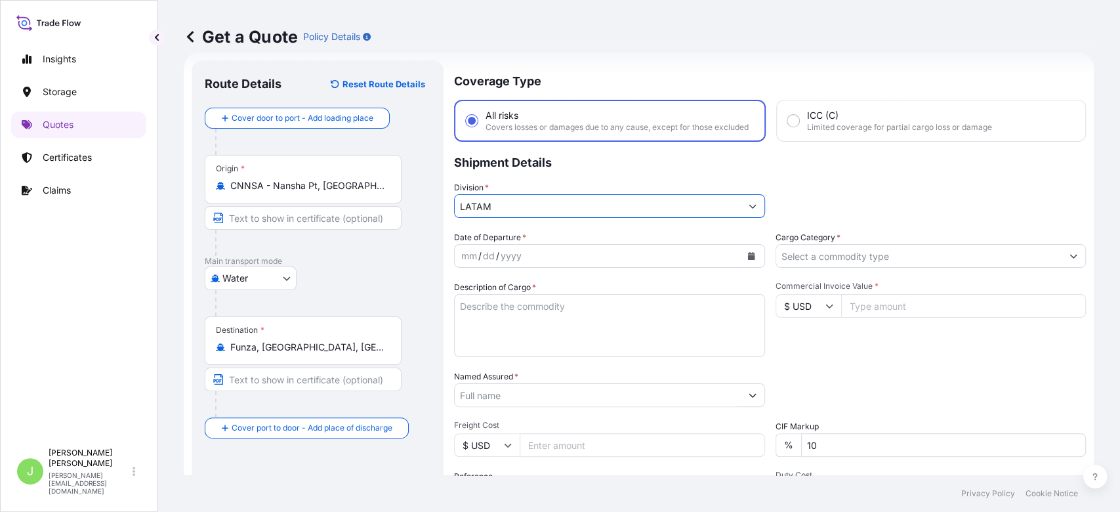
click at [826, 260] on input "Cargo Category *" at bounding box center [919, 256] width 286 height 24
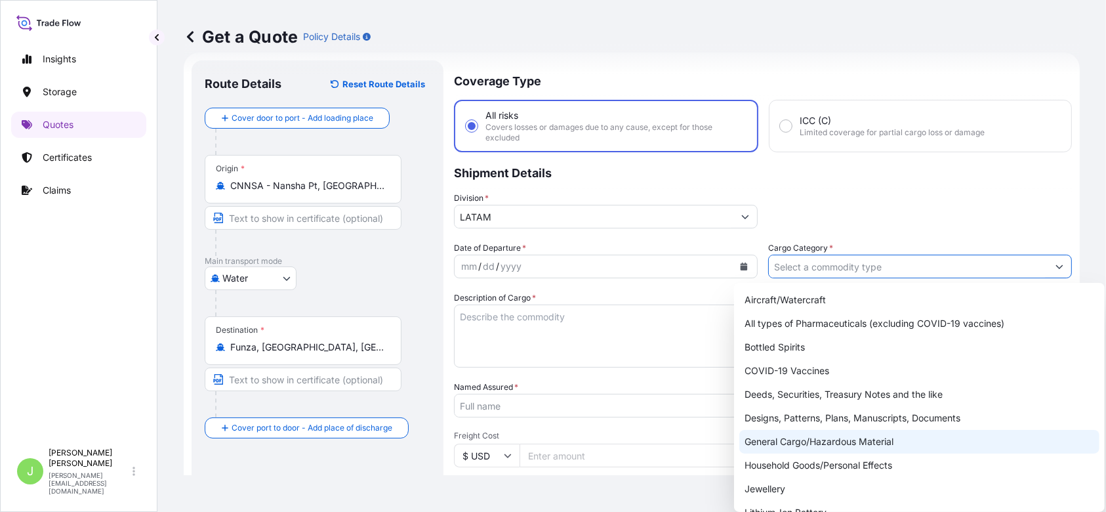
click at [802, 434] on div "General Cargo/Hazardous Material" at bounding box center [919, 442] width 360 height 24
type input "General Cargo/Hazardous Material"
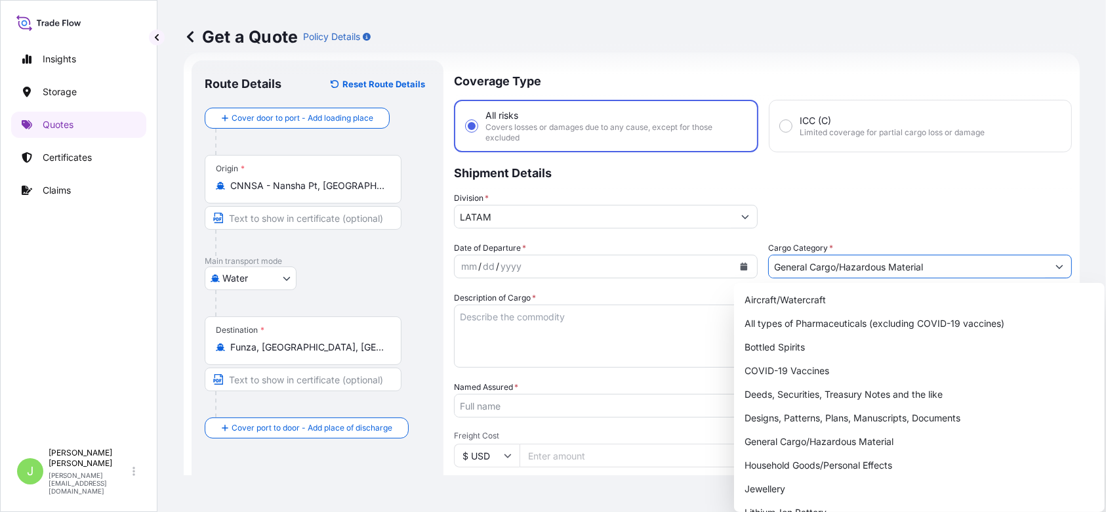
click at [745, 265] on button "Calendar" at bounding box center [743, 266] width 21 height 21
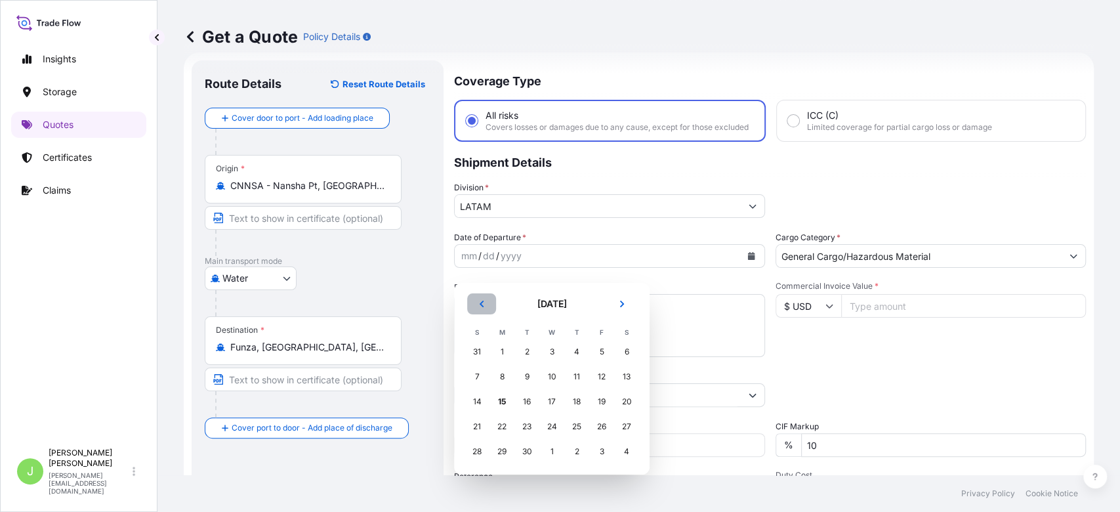
click at [486, 309] on button "Previous" at bounding box center [481, 303] width 29 height 21
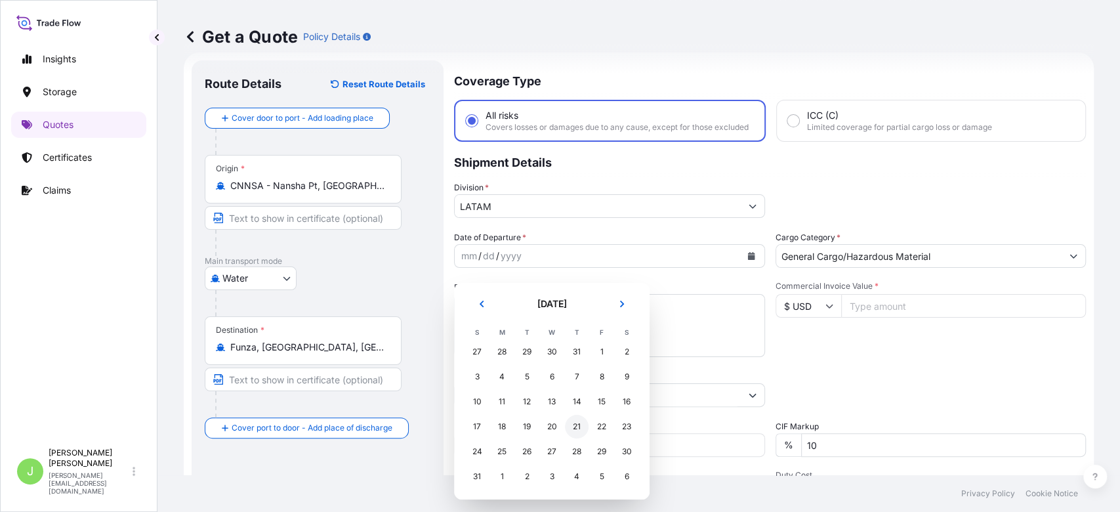
click at [575, 434] on div "21" at bounding box center [577, 427] width 24 height 24
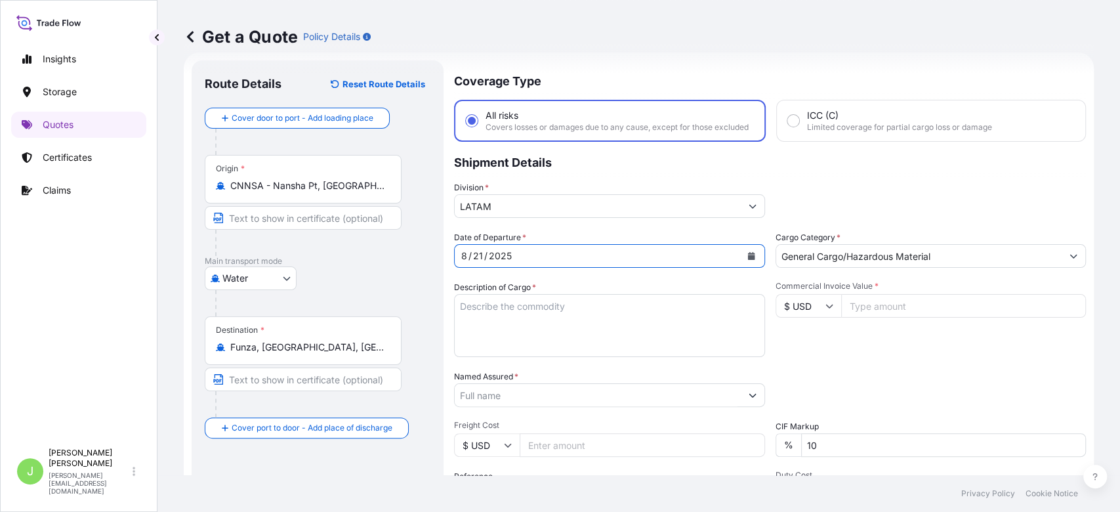
click at [621, 297] on div "Description of Cargo *" at bounding box center [609, 319] width 311 height 76
click at [605, 312] on textarea "Description of Cargo *" at bounding box center [609, 325] width 311 height 63
paste textarea "PLASTIC IN ROLLS FOR DIGITAL PRINTING (PVC FILM)"
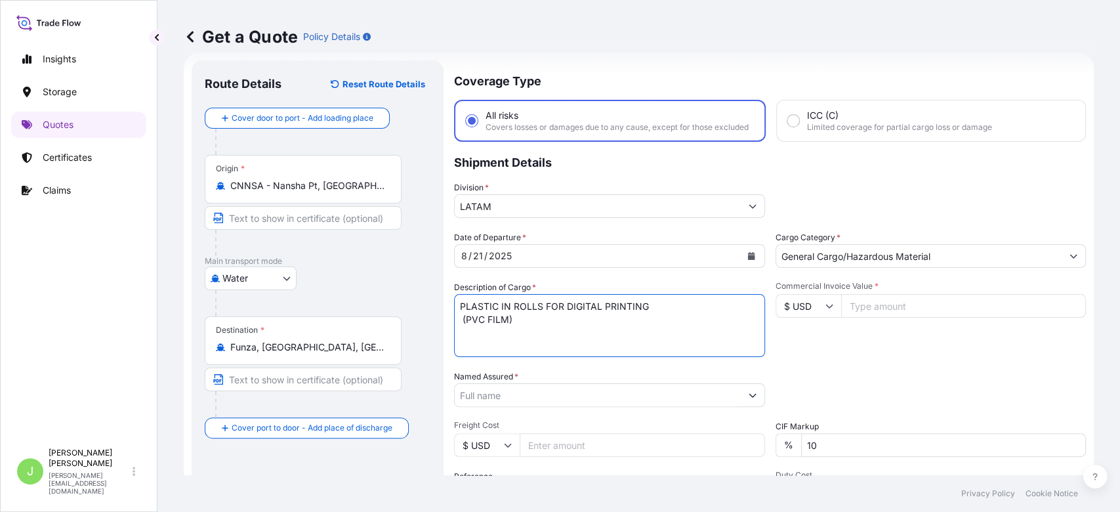
type textarea "PLASTIC IN ROLLS FOR DIGITAL PRINTING (PVC FILM)"
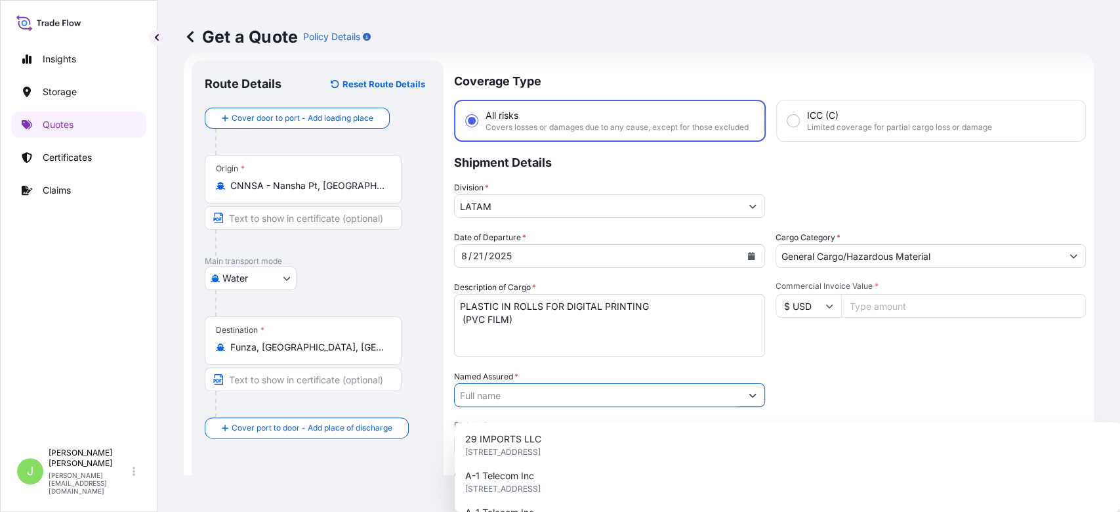
click at [549, 396] on input "Named Assured *" at bounding box center [598, 395] width 286 height 24
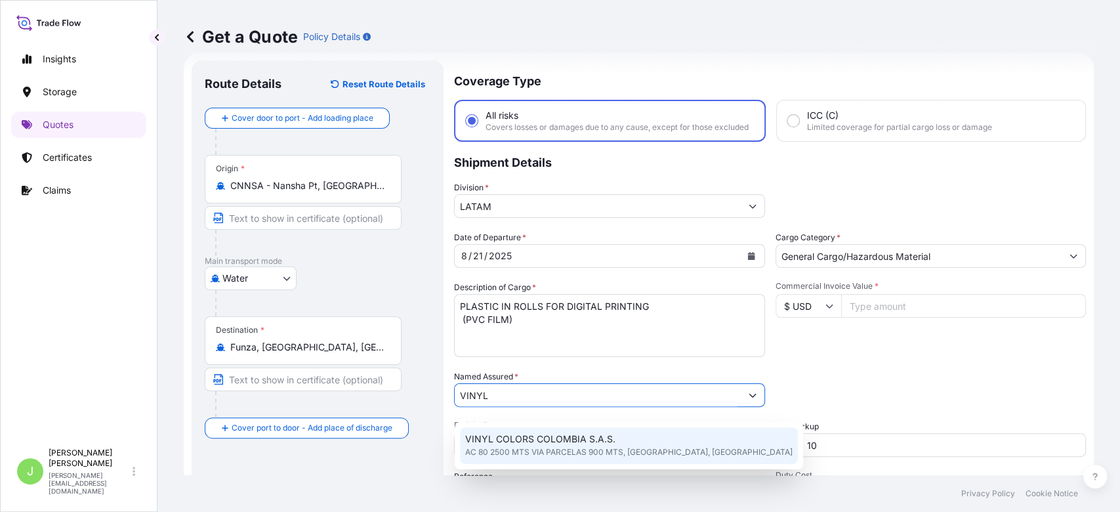
click at [543, 432] on span "VINYL COLORS COLOMBIA S.A.S." at bounding box center [540, 438] width 150 height 13
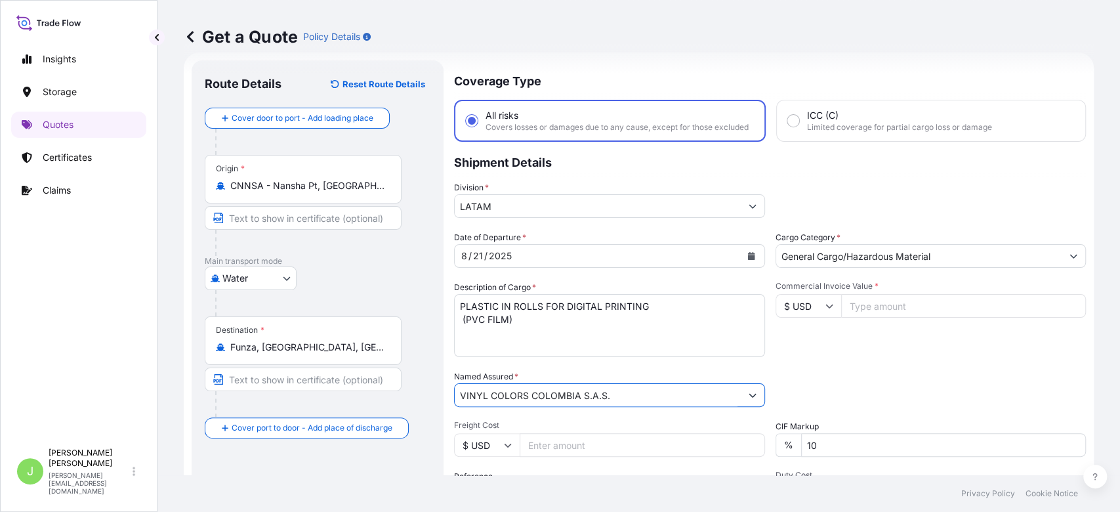
type input "VINYL COLORS COLOMBIA S.A.S."
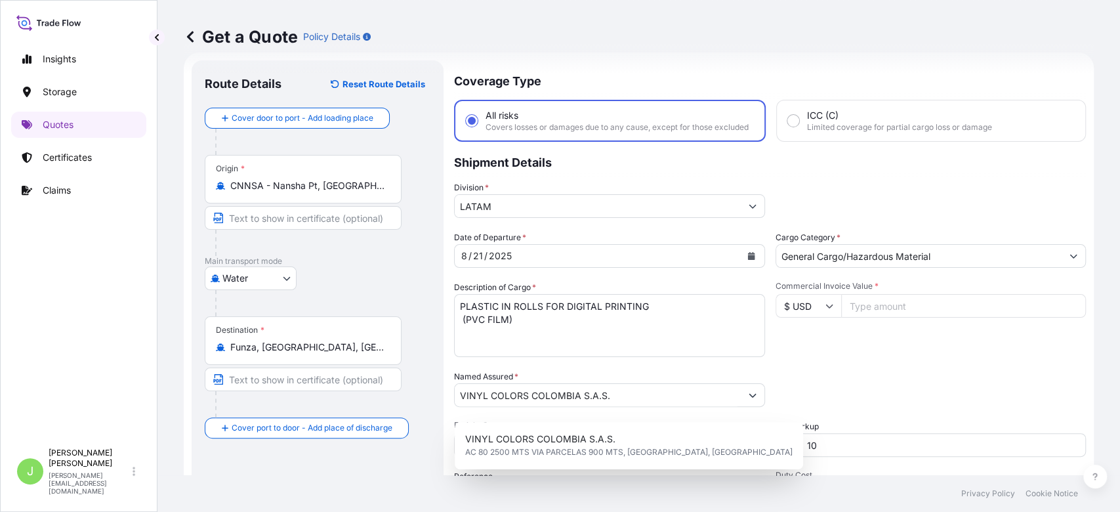
click at [848, 357] on div "Commercial Invoice Value * $ USD" at bounding box center [930, 319] width 311 height 76
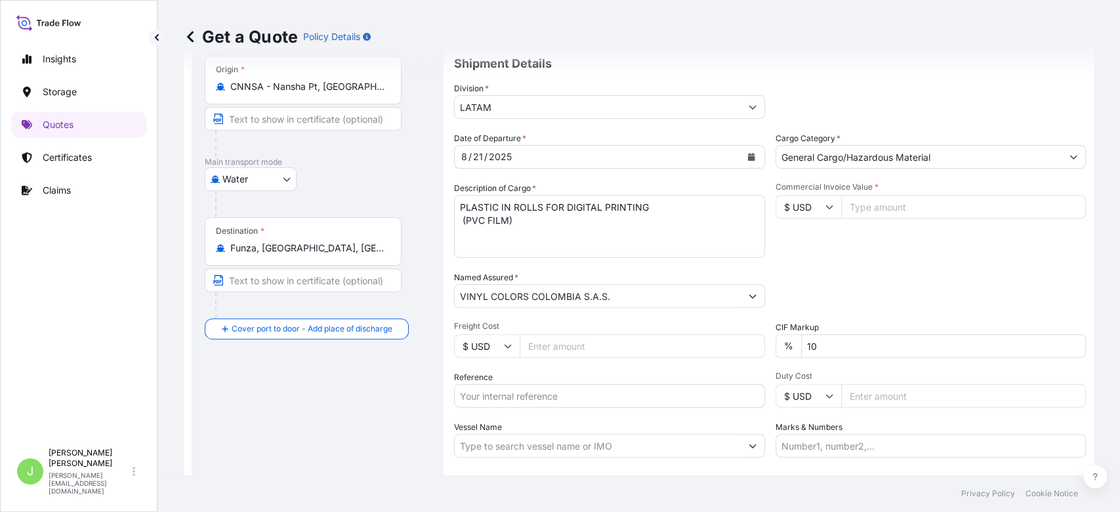
scroll to position [123, 0]
click at [634, 346] on input "Freight Cost" at bounding box center [642, 343] width 245 height 24
type input "3300"
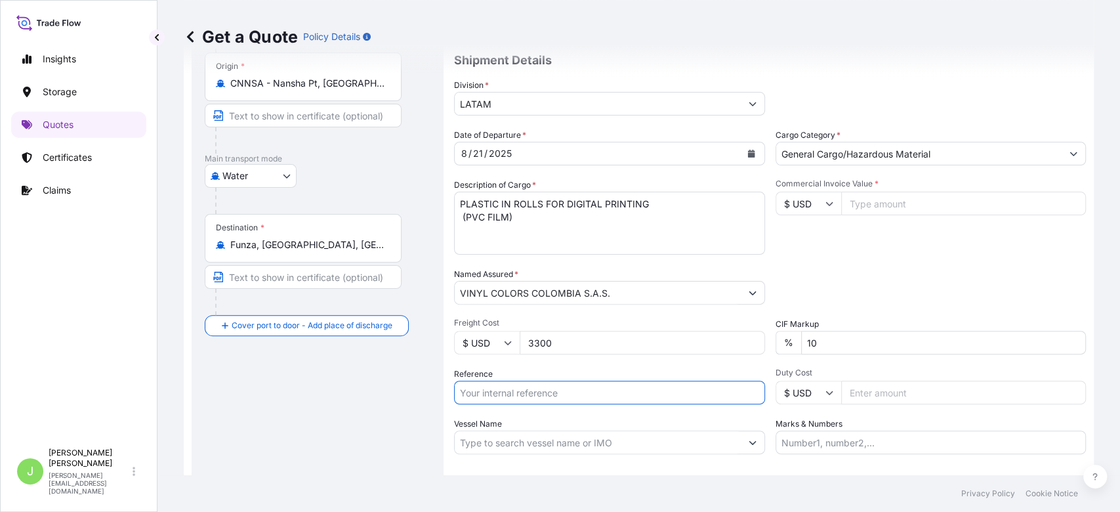
click at [528, 396] on input "Reference" at bounding box center [609, 392] width 311 height 24
paste input "CO4031153543"
type input "CO4031153543"
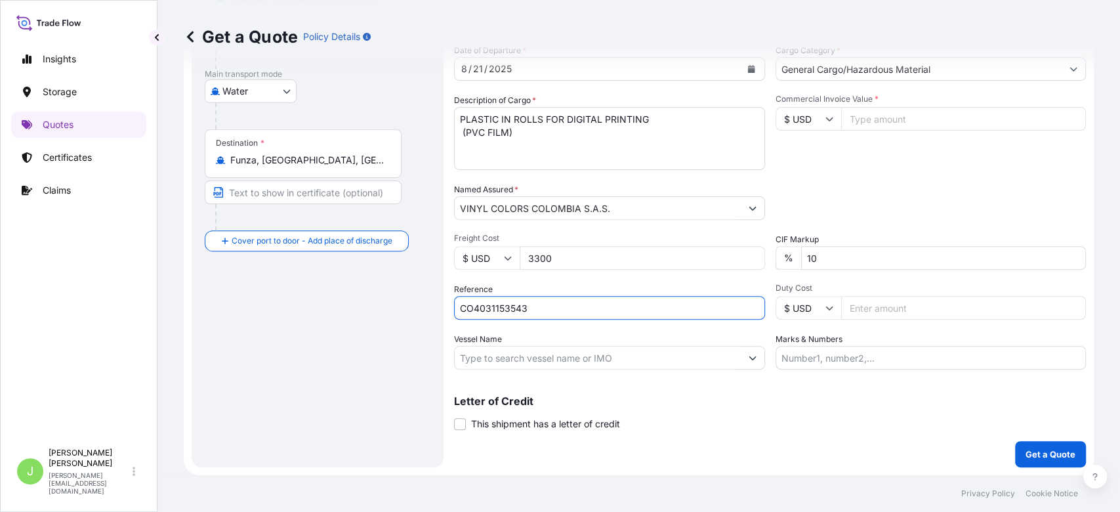
click at [614, 354] on input "Vessel Name" at bounding box center [598, 358] width 286 height 24
paste input "[PERSON_NAME] XIN 818 V.079S"
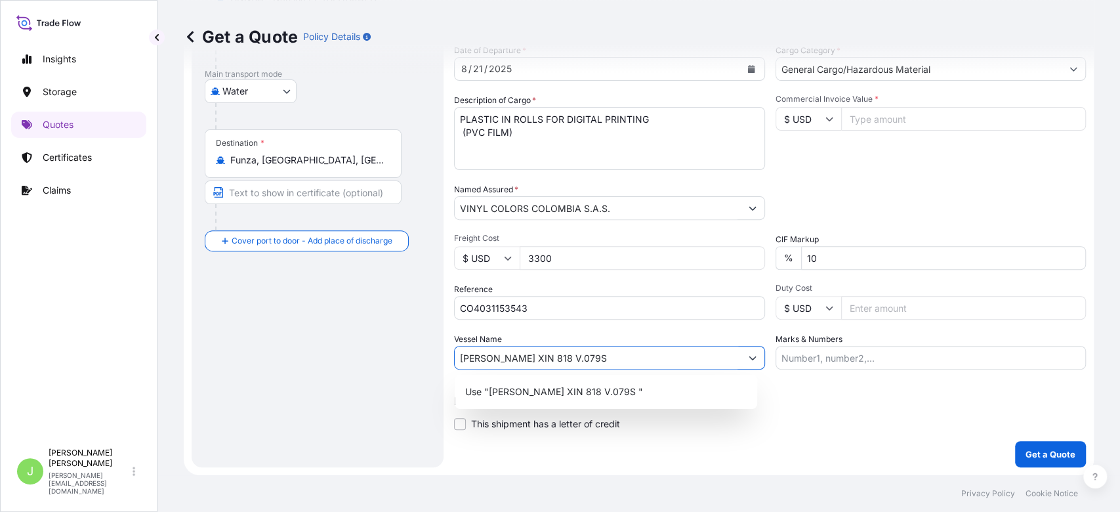
click at [552, 359] on input "[PERSON_NAME] XIN 818 V.079S" at bounding box center [598, 358] width 286 height 24
type input "[PERSON_NAME] XIN 818 // 079S"
click at [566, 405] on div "Use "[PERSON_NAME] XIN 818 // 079S "" at bounding box center [606, 392] width 302 height 34
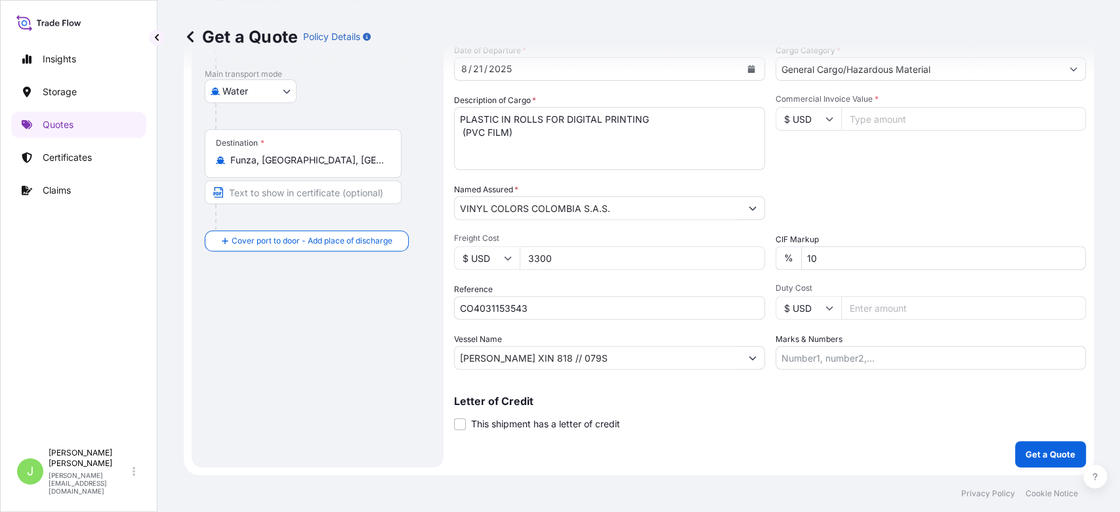
click at [868, 112] on input "Commercial Invoice Value *" at bounding box center [963, 119] width 245 height 24
type input "1"
type input "60695"
click at [803, 354] on input "Marks & Numbers" at bounding box center [930, 358] width 311 height 24
paste input "CGZSE0031117"
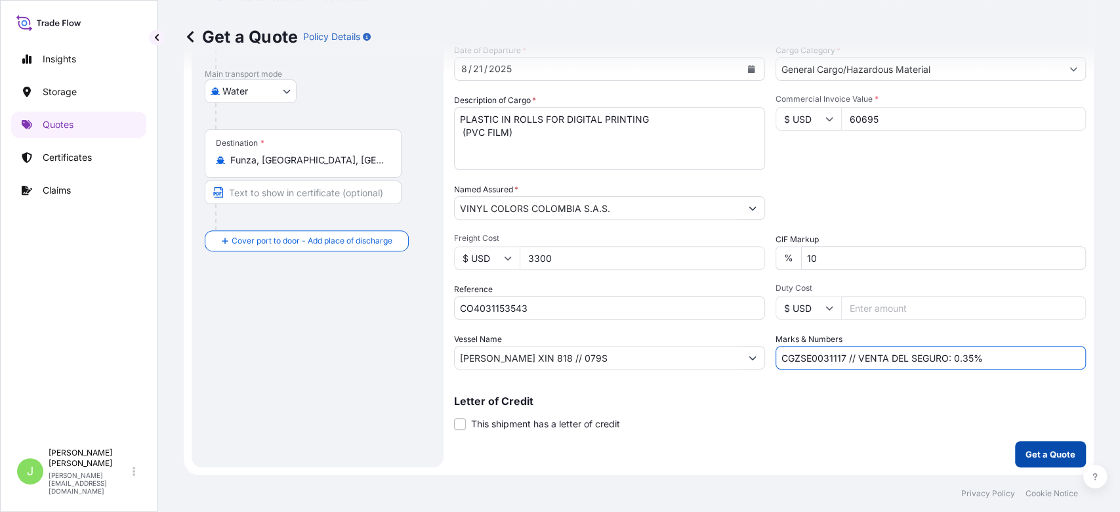
type input "CGZSE0031117 // VENTA DEL SEGURO: 0.35%"
click at [1055, 455] on p "Get a Quote" at bounding box center [1050, 453] width 50 height 13
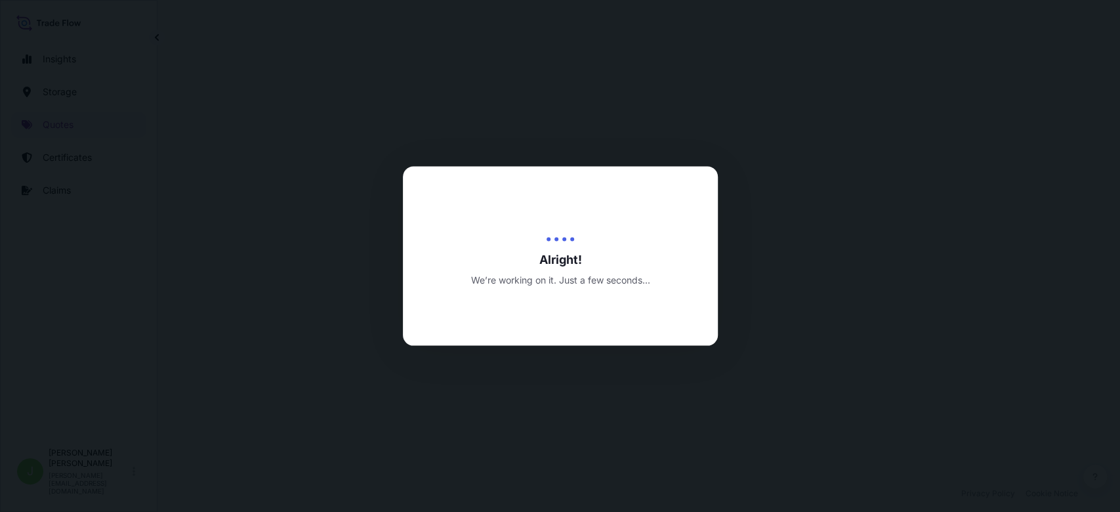
select select "Water"
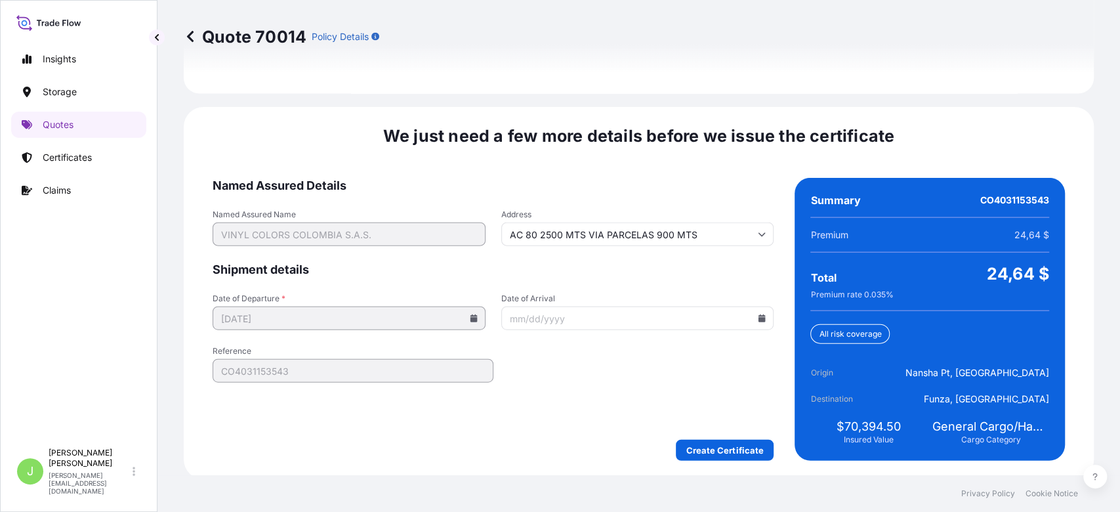
scroll to position [1994, 0]
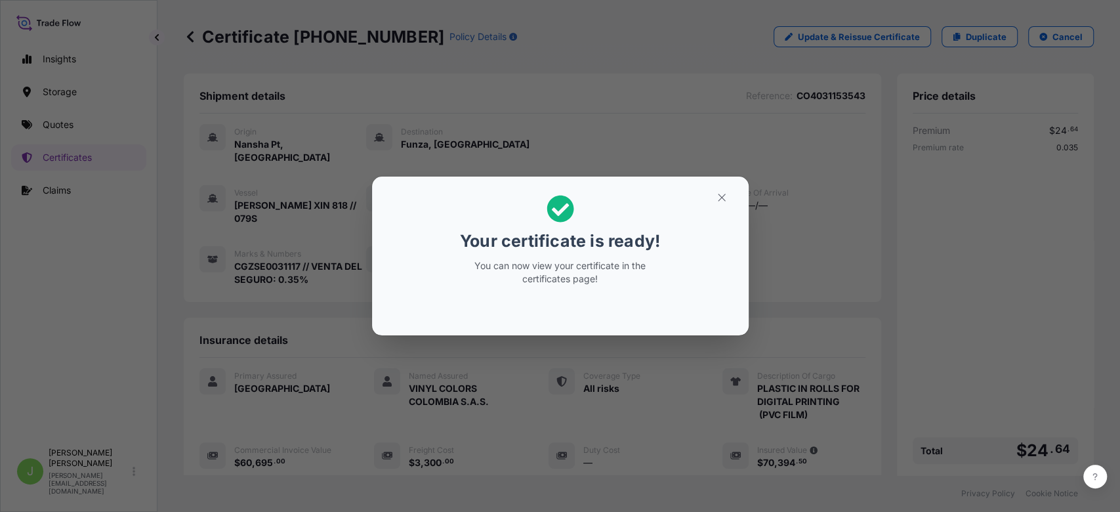
click at [716, 190] on button "button" at bounding box center [721, 197] width 33 height 21
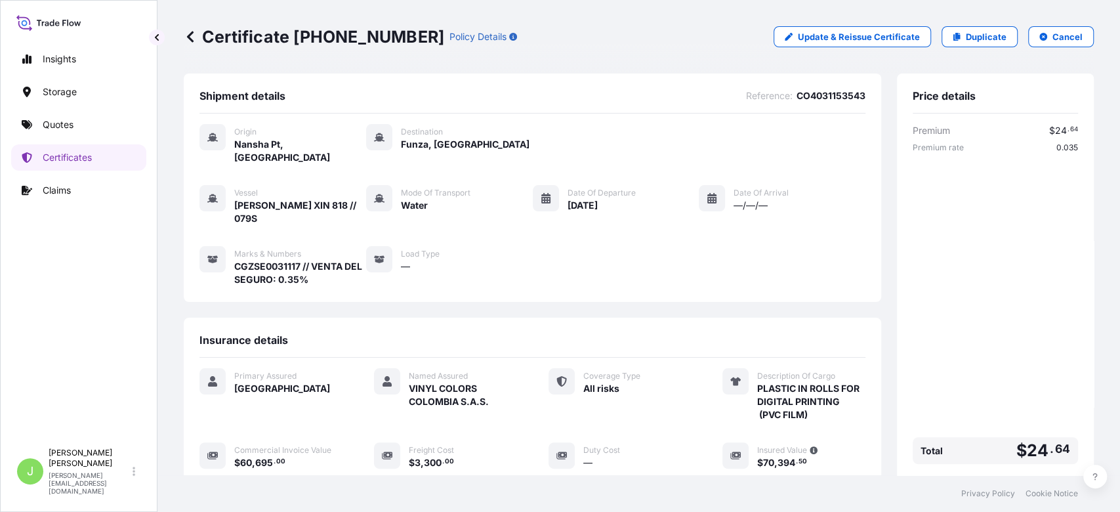
click at [310, 45] on p "Certificate [PHONE_NUMBER]" at bounding box center [314, 36] width 260 height 21
copy p "Certificate [PHONE_NUMBER]"
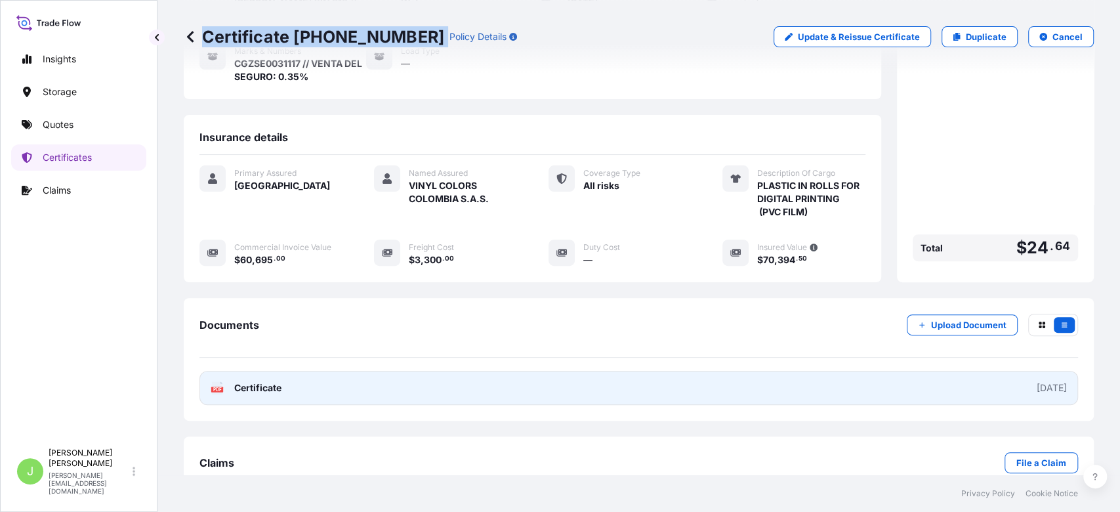
click at [324, 371] on link "PDF Certificate [DATE]" at bounding box center [638, 388] width 878 height 34
